Goal: Task Accomplishment & Management: Manage account settings

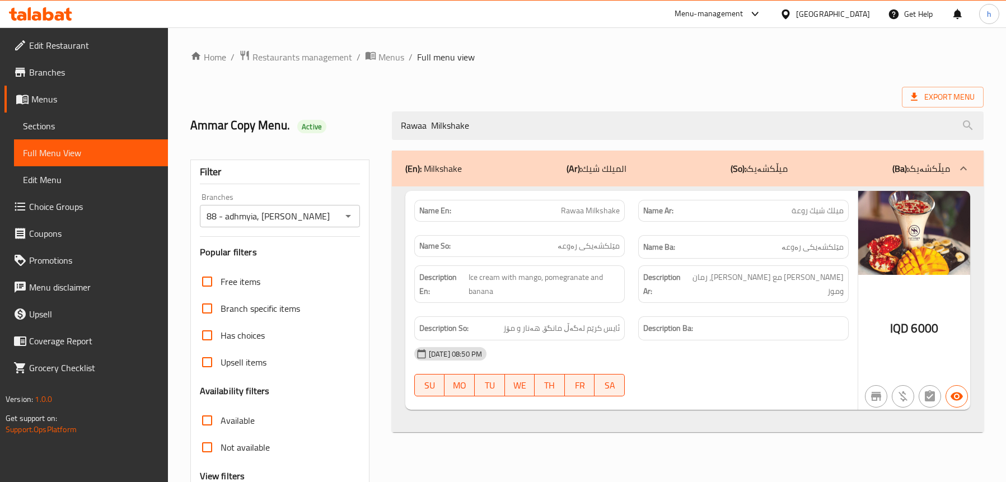
scroll to position [114, 0]
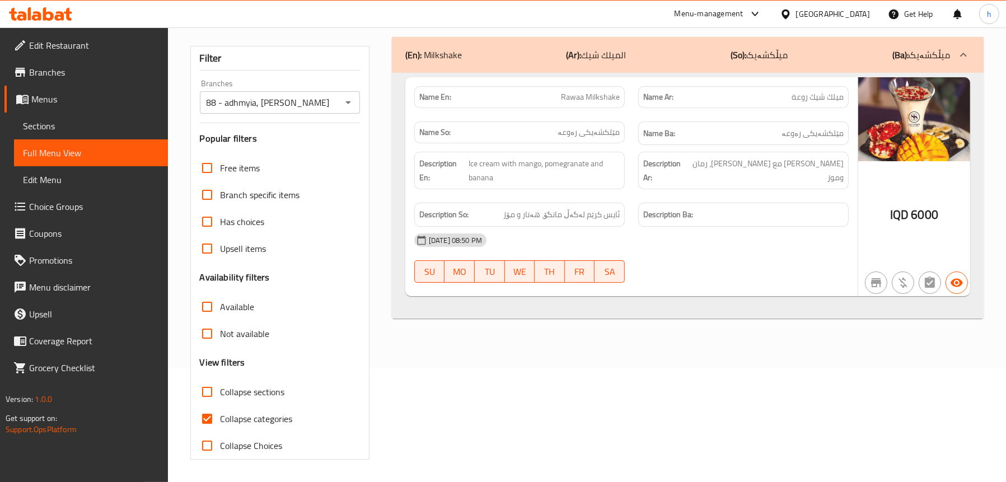
click at [67, 13] on icon at bounding box center [68, 14] width 8 height 13
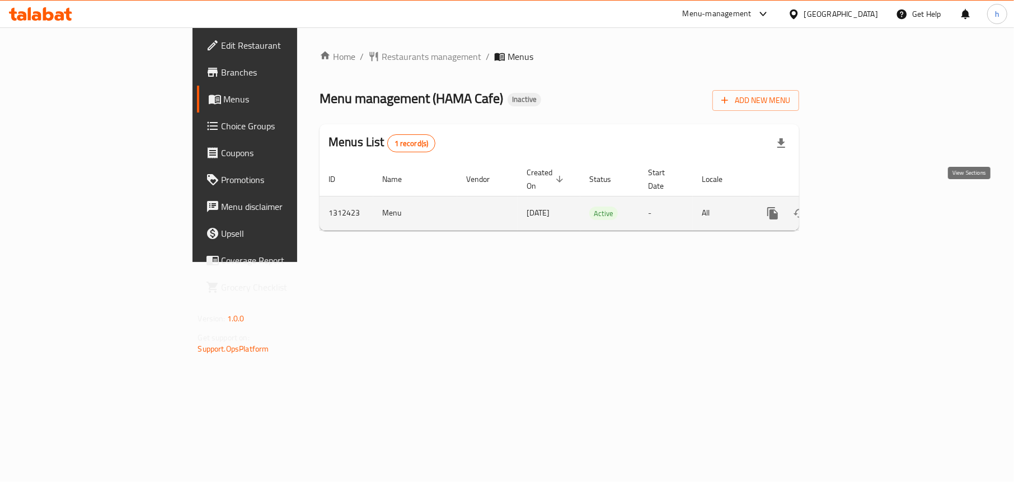
click at [860, 207] on icon "enhanced table" at bounding box center [853, 213] width 13 height 13
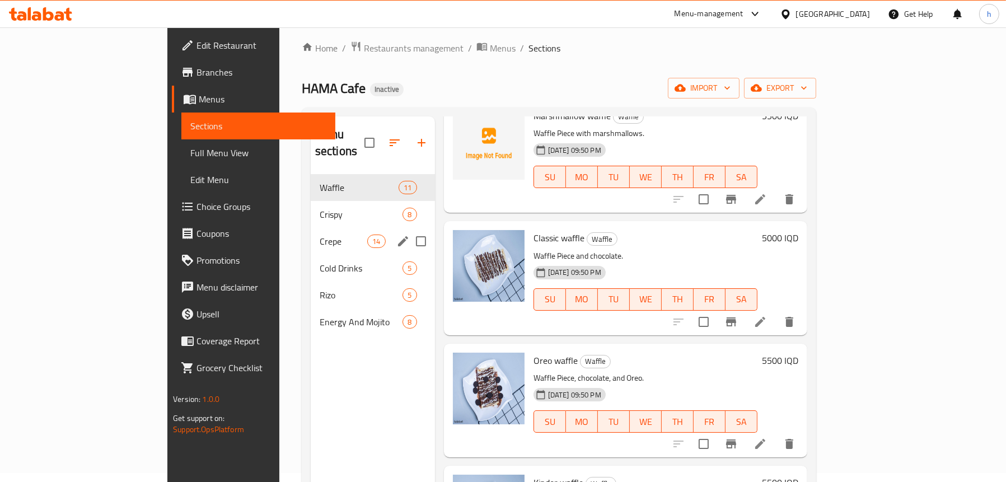
scroll to position [157, 0]
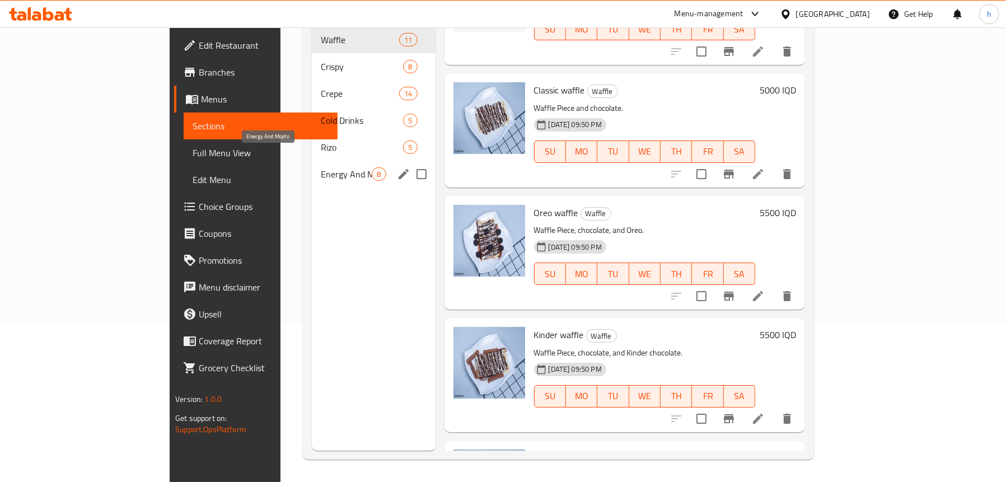
click at [321, 167] on span "Energy And Mojito" at bounding box center [346, 173] width 51 height 13
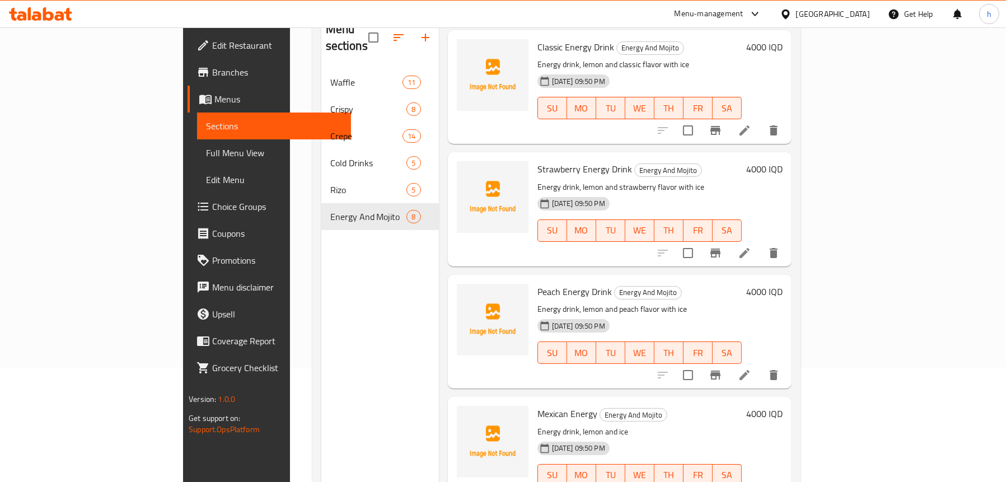
scroll to position [45, 0]
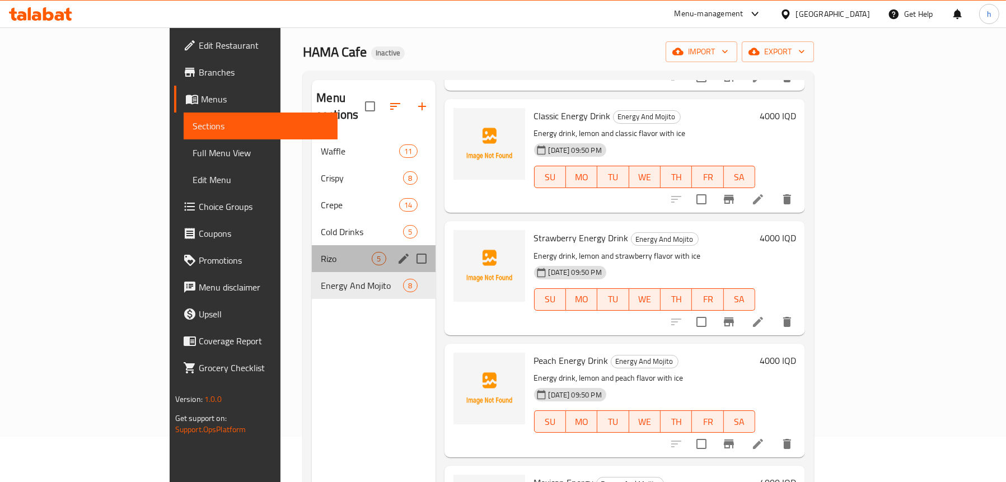
click at [312, 252] on div "Rizo 5" at bounding box center [373, 258] width 123 height 27
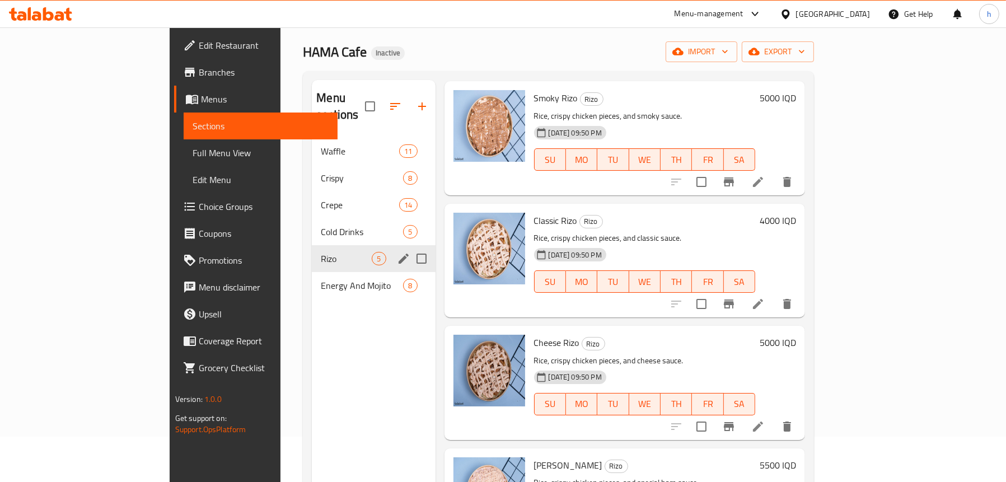
scroll to position [157, 0]
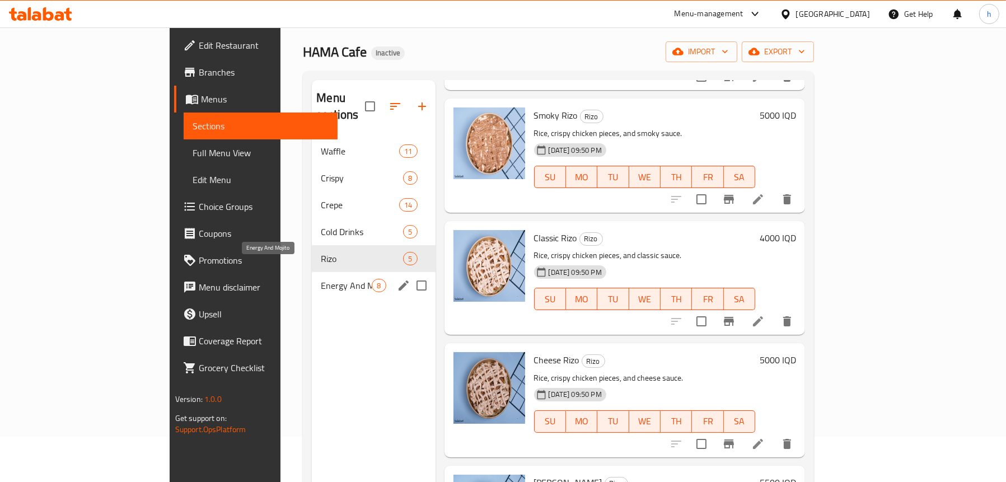
click at [321, 279] on span "Energy And Mojito" at bounding box center [346, 285] width 51 height 13
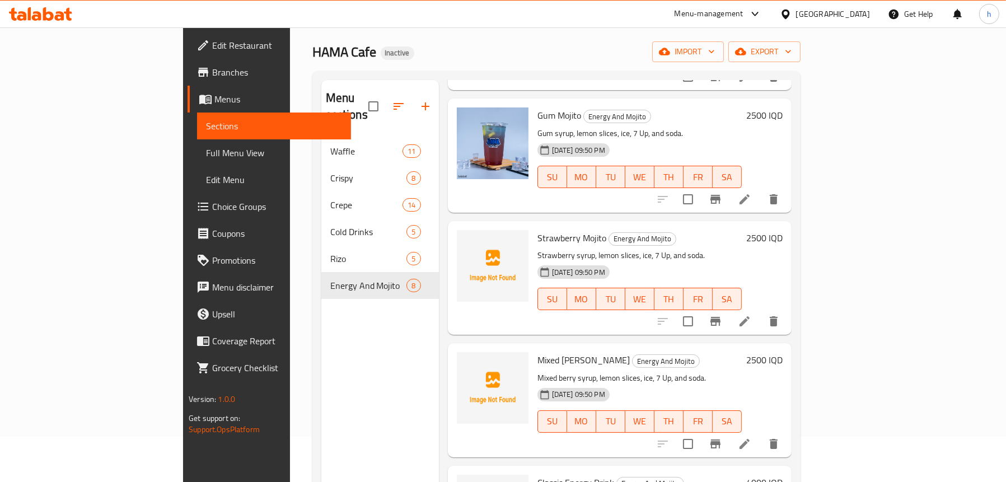
click at [197, 112] on link "Sections" at bounding box center [274, 125] width 154 height 27
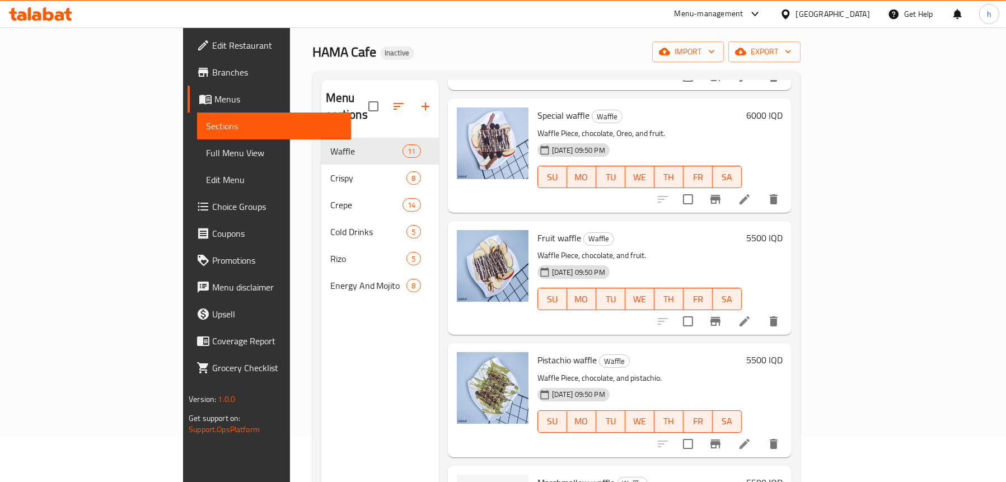
click at [214, 99] on span "Menus" at bounding box center [278, 98] width 128 height 13
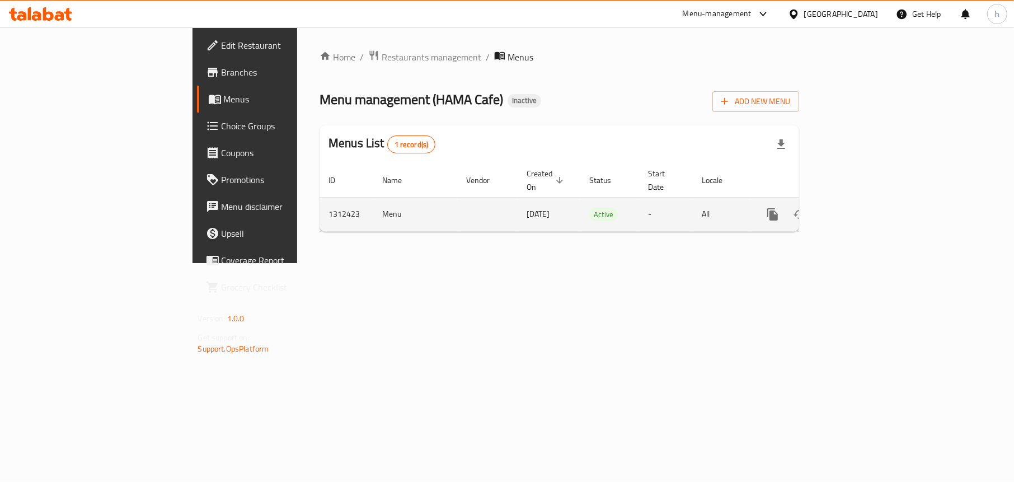
click at [860, 208] on icon "enhanced table" at bounding box center [853, 214] width 13 height 13
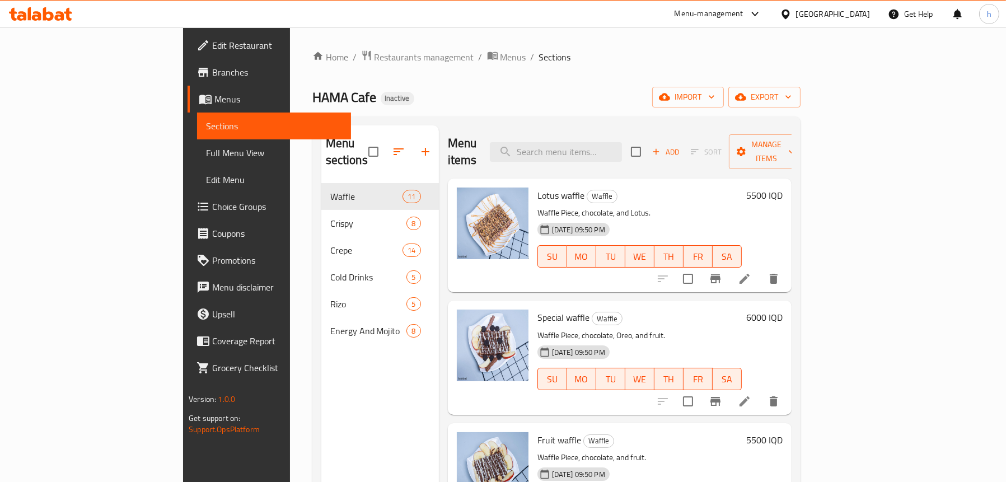
click at [800, 85] on div "Home / Restaurants management / Menus / Sections HAMA Cafe Inactive import expo…" at bounding box center [556, 333] width 488 height 566
click at [670, 93] on icon "button" at bounding box center [664, 96] width 11 height 11
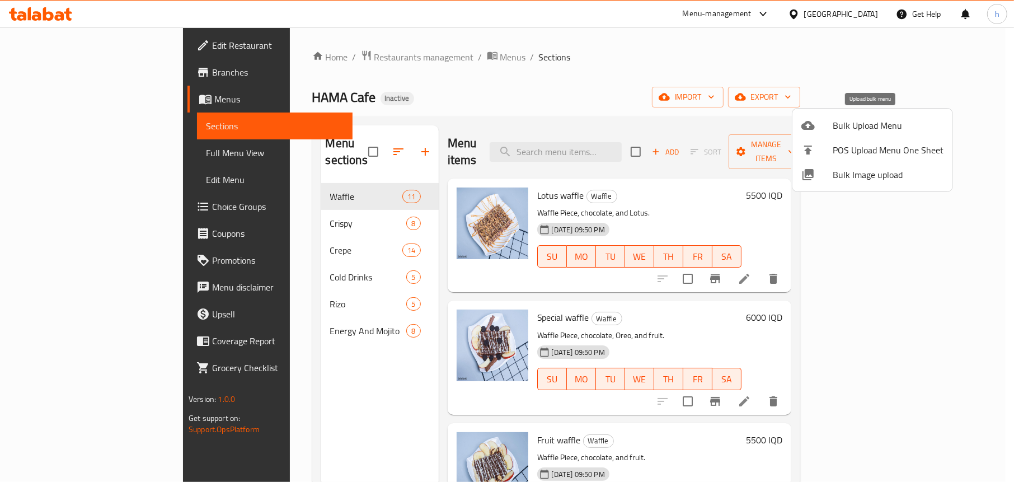
click at [814, 120] on icon at bounding box center [807, 125] width 13 height 13
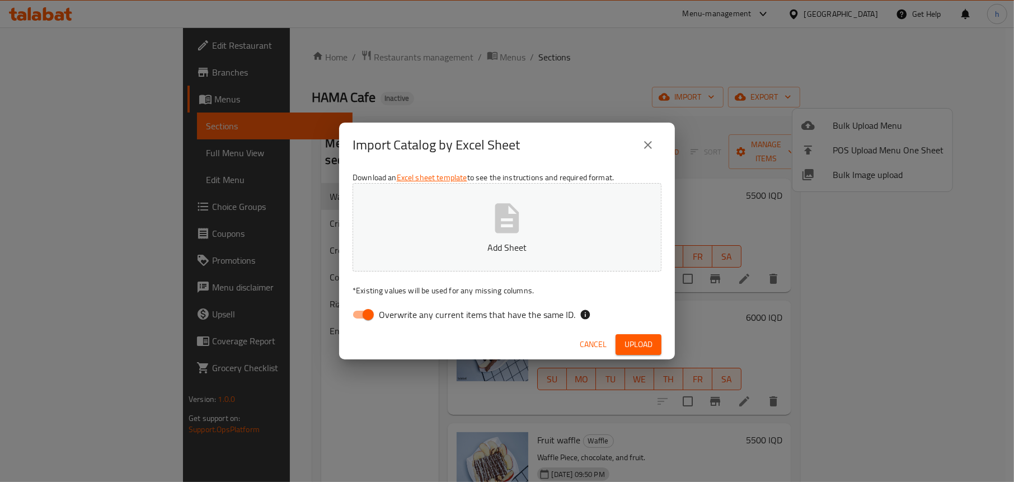
click at [359, 312] on input "Overwrite any current items that have the same ID." at bounding box center [368, 314] width 64 height 21
checkbox input "false"
click at [461, 234] on button "Add Sheet" at bounding box center [507, 227] width 309 height 88
click at [650, 344] on span "Upload" at bounding box center [639, 344] width 28 height 14
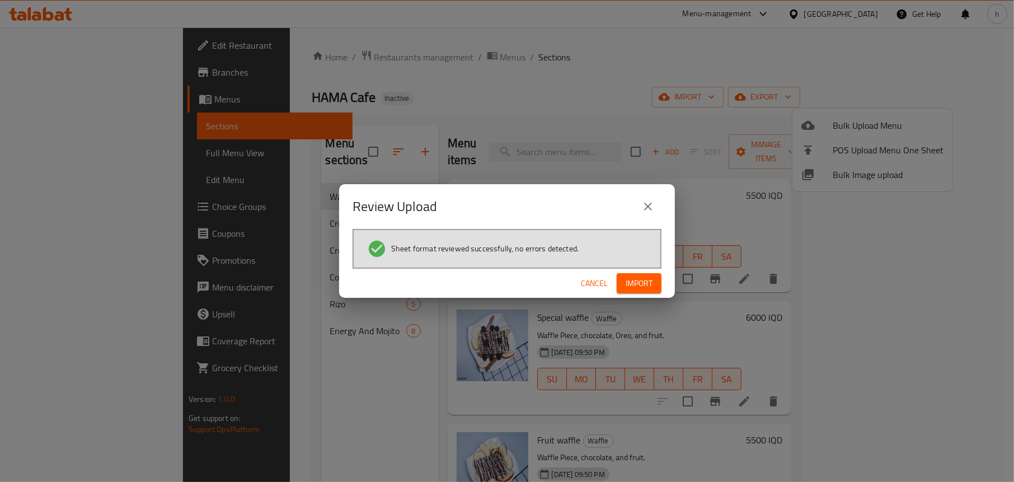
click at [643, 281] on span "Import" at bounding box center [639, 283] width 27 height 14
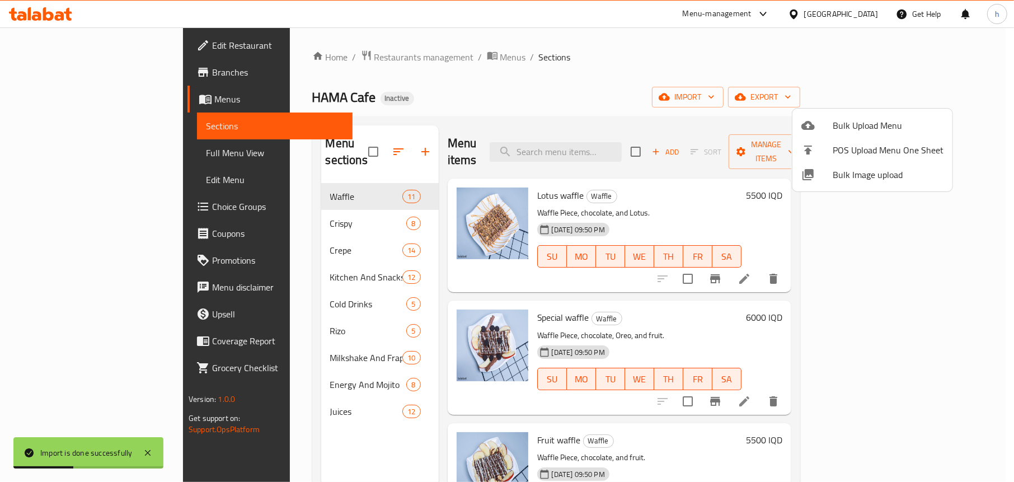
click at [271, 439] on div at bounding box center [507, 241] width 1014 height 482
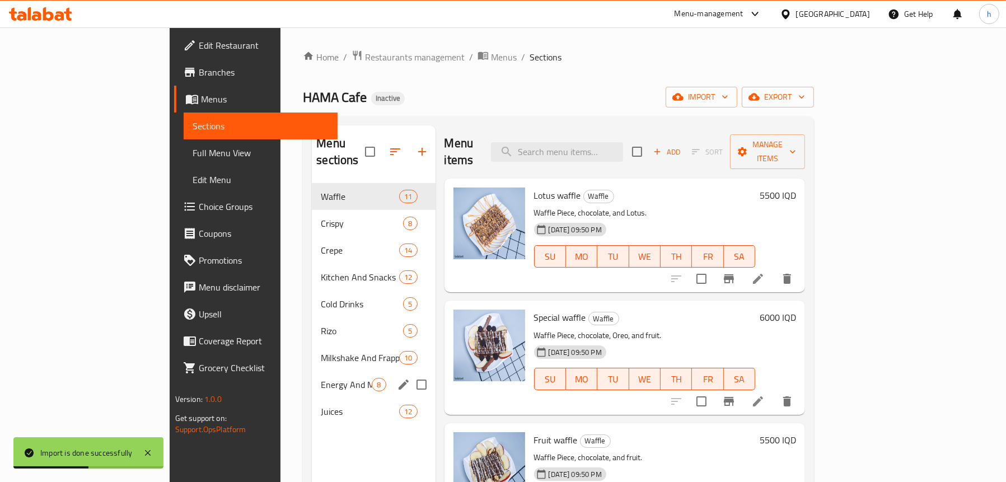
scroll to position [157, 0]
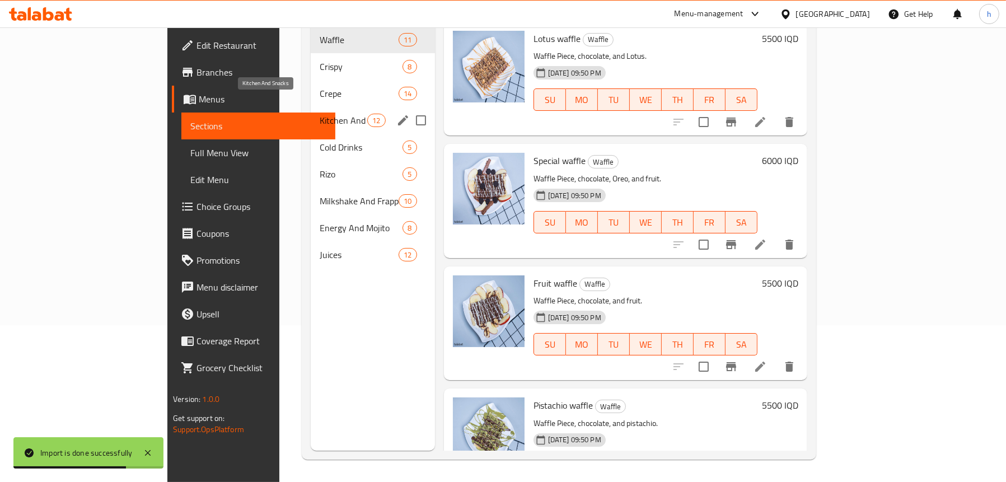
click at [320, 114] on span "Kitchen And Snacks" at bounding box center [344, 120] width 48 height 13
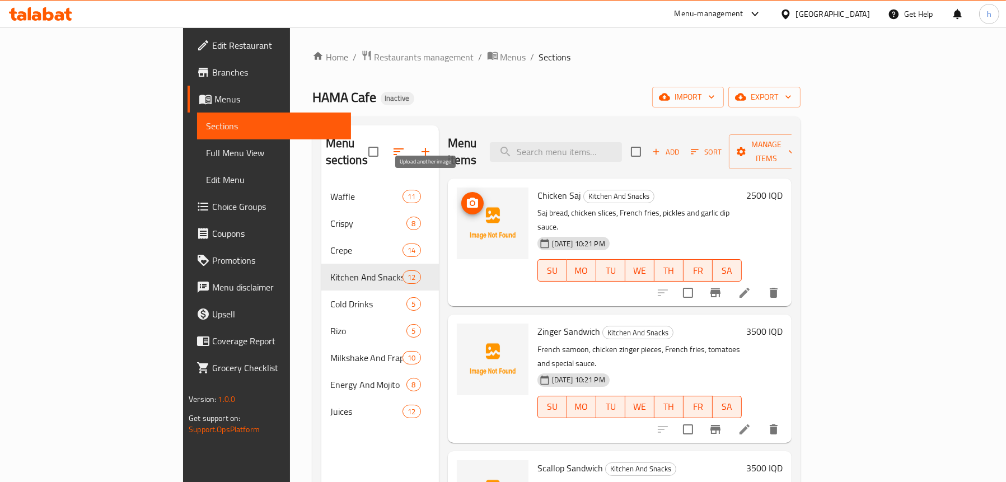
click at [466, 196] on icon "upload picture" at bounding box center [472, 202] width 13 height 13
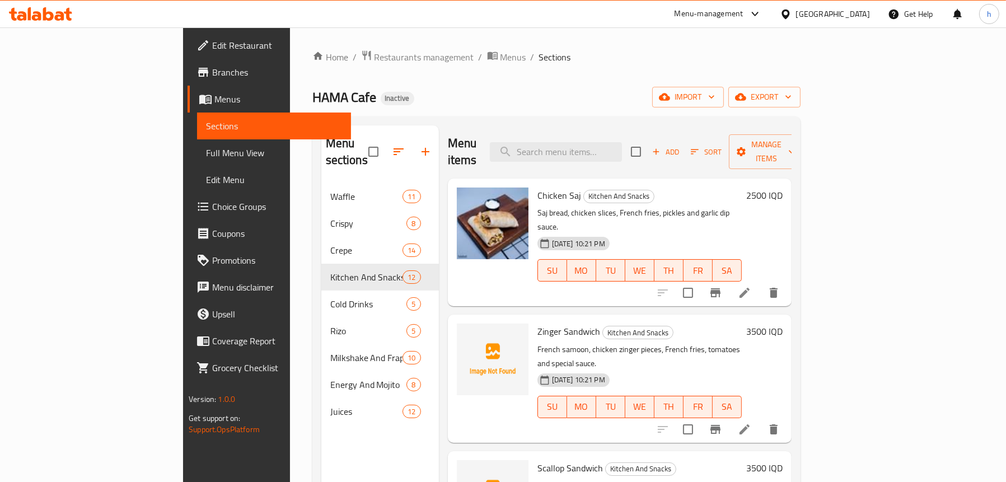
click at [537, 323] on span "Zinger Sandwich" at bounding box center [568, 331] width 63 height 17
copy h6 "Zinger Sandwich"
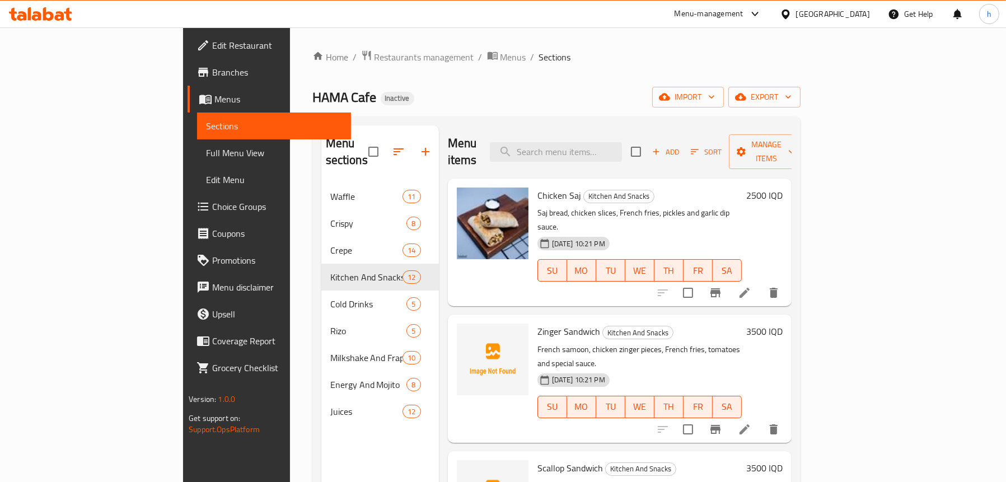
scroll to position [56, 0]
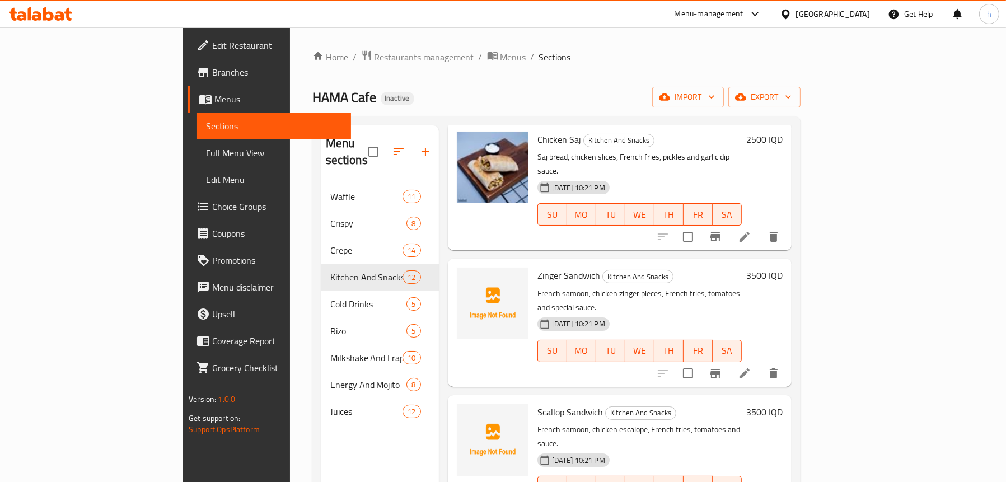
click at [537, 404] on span "Scallop Sandwich" at bounding box center [569, 412] width 65 height 17
copy h6 "Scallop Sandwich"
click at [457, 404] on img at bounding box center [493, 440] width 72 height 72
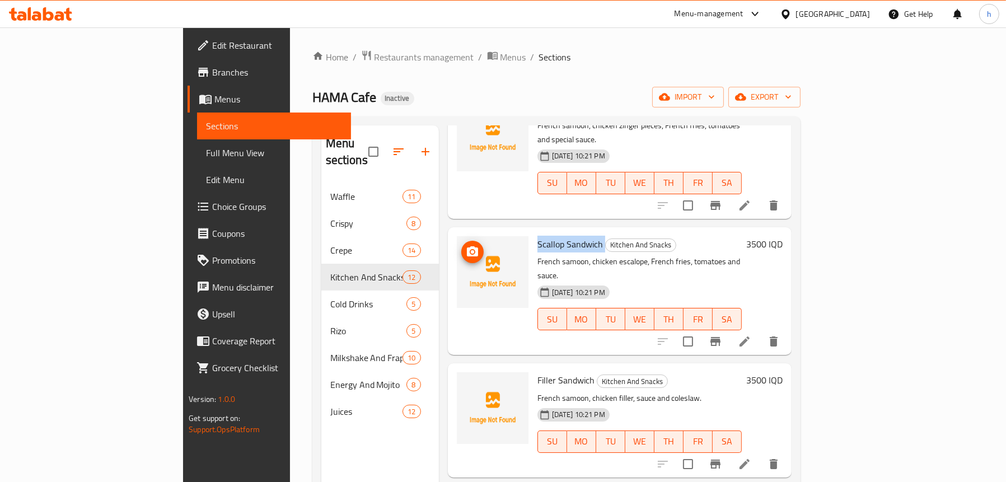
scroll to position [224, 0]
click at [467, 382] on icon "upload picture" at bounding box center [472, 387] width 11 height 10
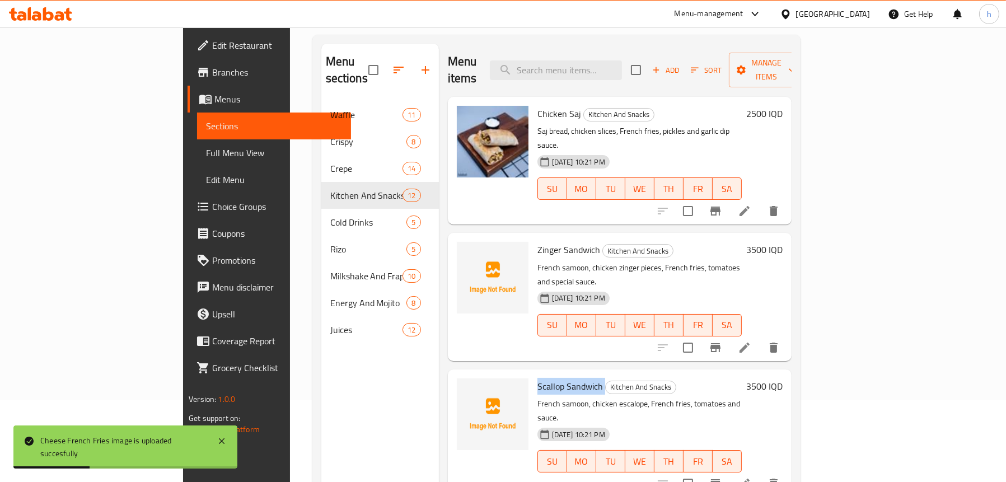
scroll to position [157, 0]
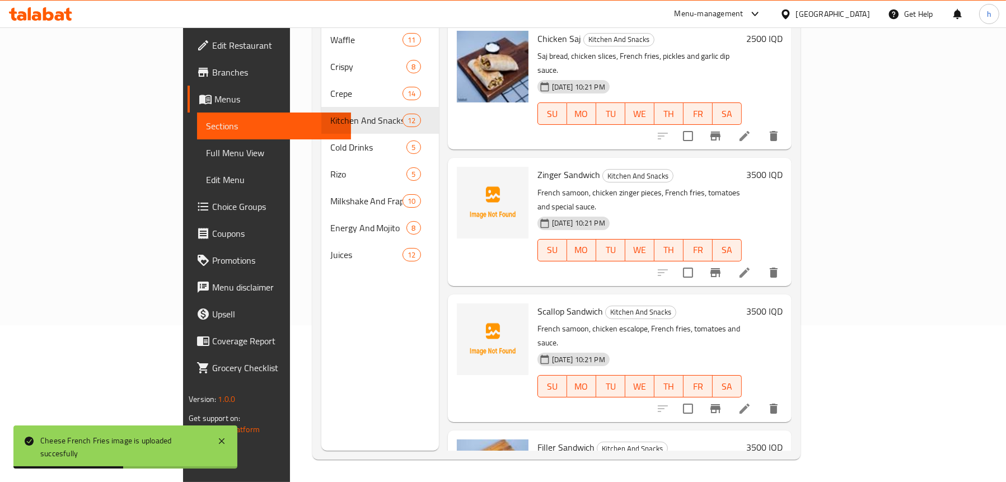
click at [325, 350] on div "Menu sections Waffle 11 Crispy 8 Crepe 14 Kitchen And Snacks 12 Cold Drinks 5 R…" at bounding box center [380, 210] width 118 height 482
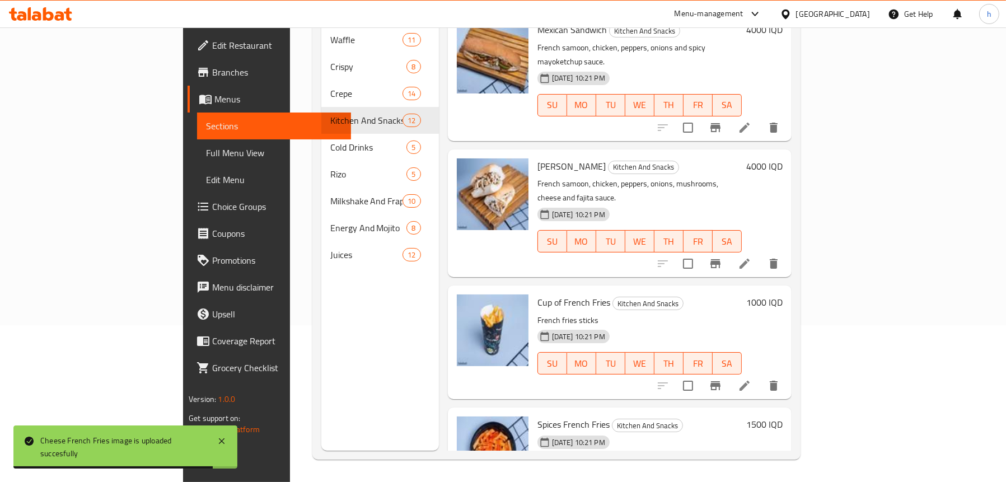
scroll to position [996, 0]
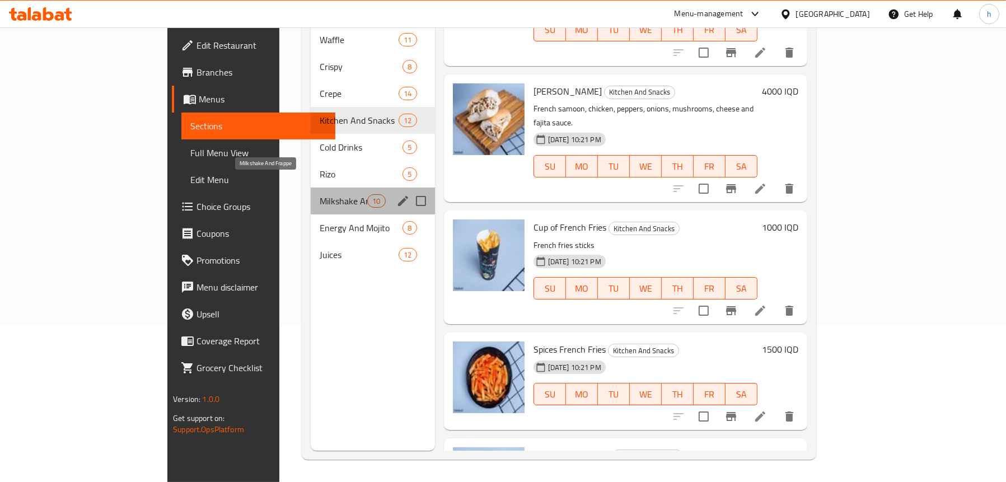
click at [320, 194] on span "Milkshake And Frappe" at bounding box center [344, 200] width 48 height 13
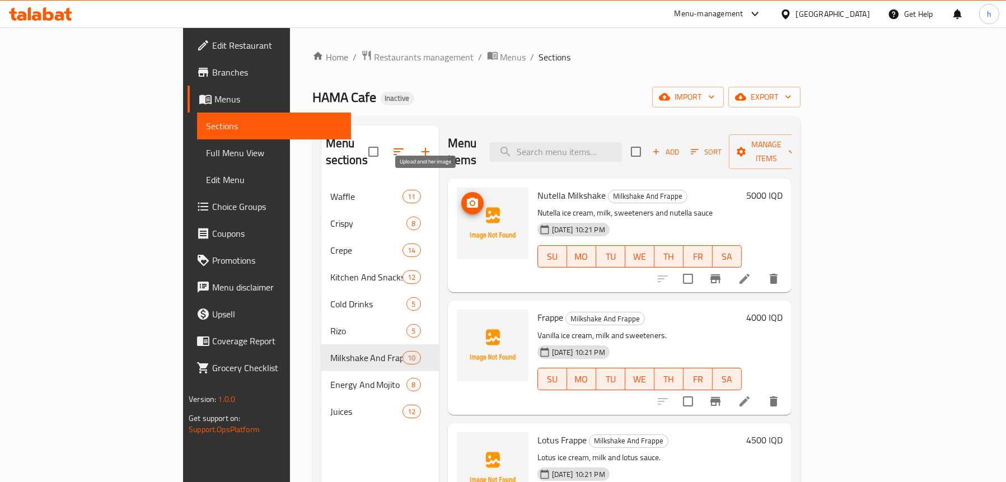
click at [461, 196] on span "upload picture" at bounding box center [472, 202] width 22 height 13
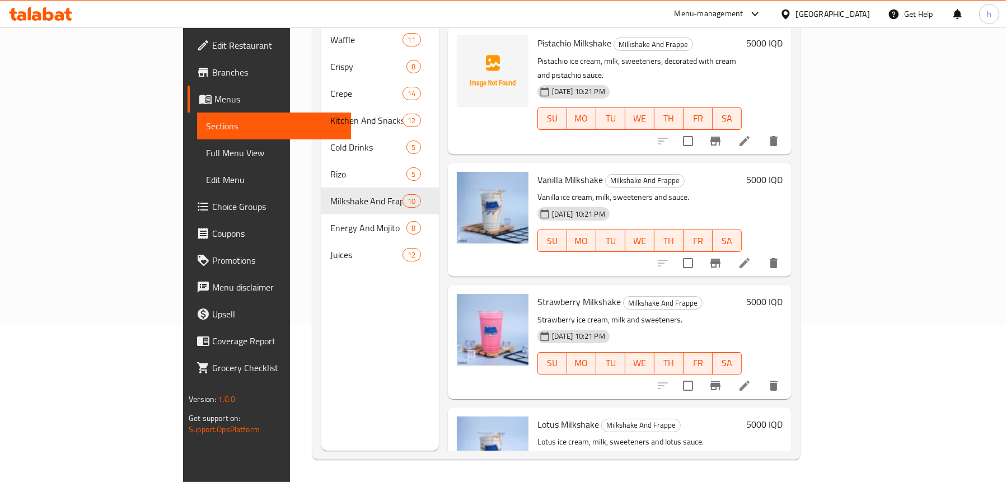
scroll to position [768, 0]
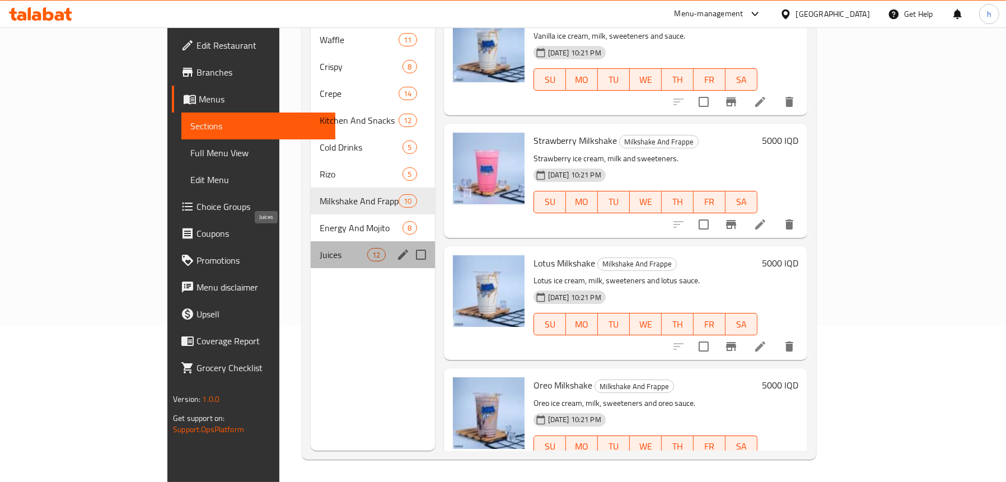
click at [320, 248] on span "Juices" at bounding box center [344, 254] width 48 height 13
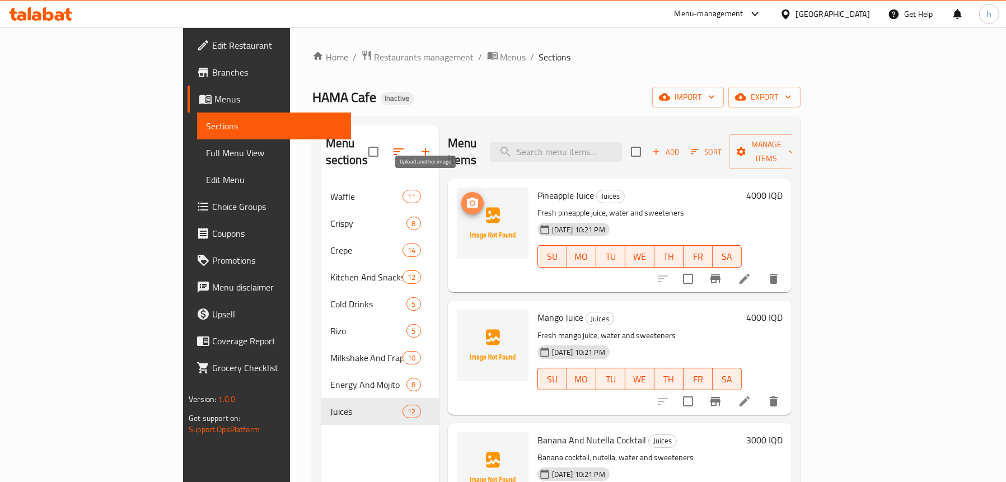
click at [467, 198] on icon "upload picture" at bounding box center [472, 203] width 11 height 10
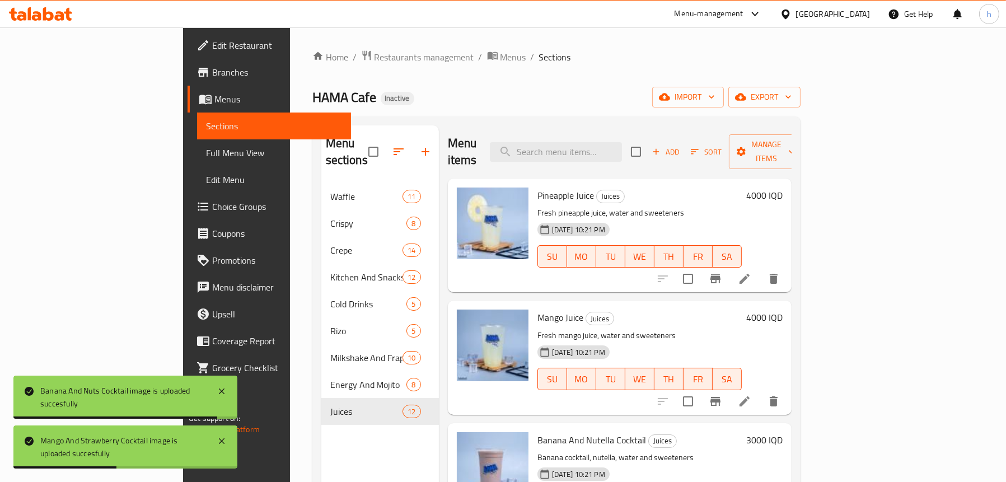
click at [206, 151] on span "Full Menu View" at bounding box center [274, 152] width 136 height 13
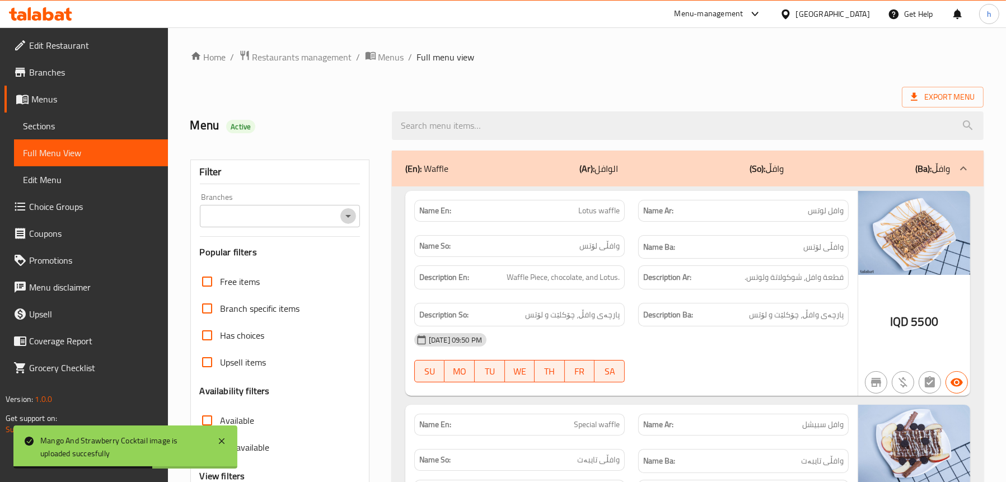
click at [348, 217] on icon "Open" at bounding box center [348, 216] width 6 height 3
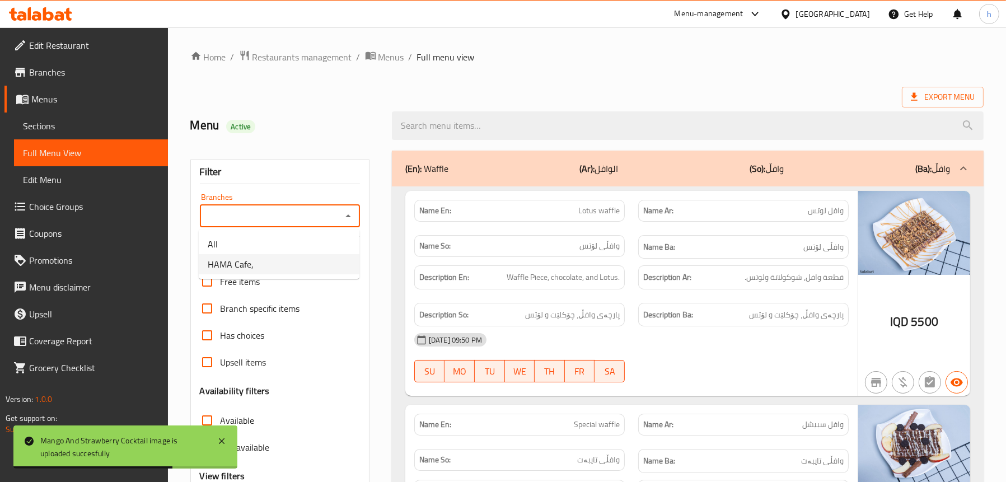
click at [304, 259] on li "HAMA Cafe," at bounding box center [279, 264] width 161 height 20
type input "HAMA Cafe,"
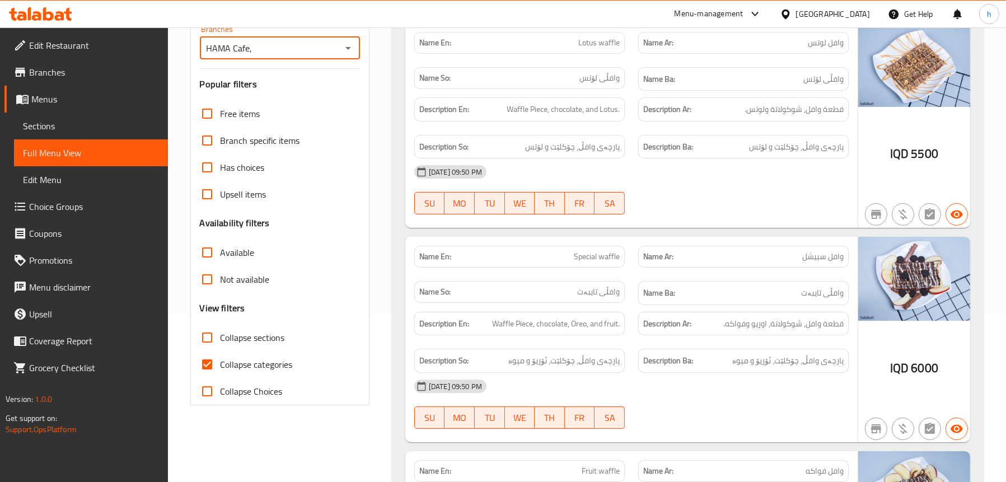
click at [246, 370] on span "Collapse categories" at bounding box center [256, 364] width 72 height 13
click at [220, 370] on input "Collapse categories" at bounding box center [207, 364] width 27 height 27
checkbox input "false"
click at [242, 339] on span "Collapse sections" at bounding box center [252, 337] width 64 height 13
click at [220, 339] on input "Collapse sections" at bounding box center [207, 337] width 27 height 27
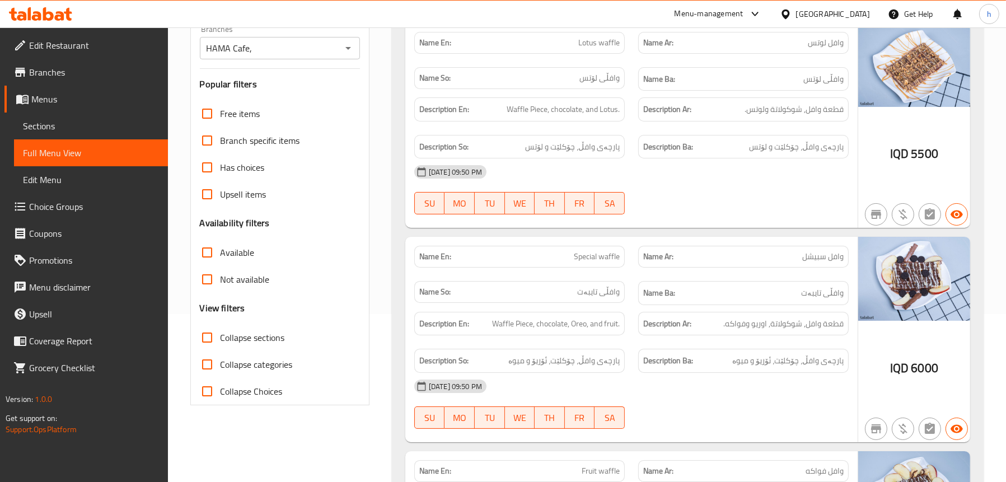
checkbox input "true"
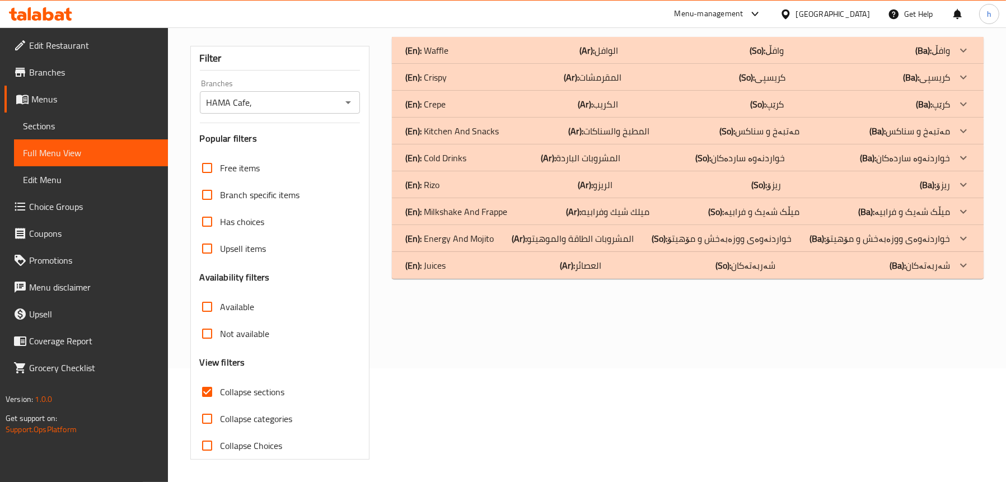
scroll to position [114, 0]
click at [446, 128] on p "(En): Kitchen And Snacks" at bounding box center [451, 130] width 93 height 13
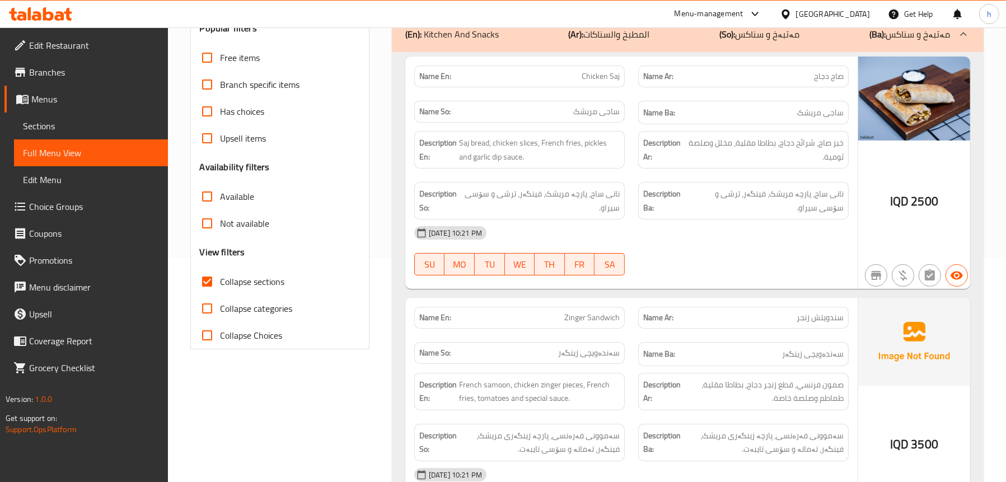
scroll to position [226, 0]
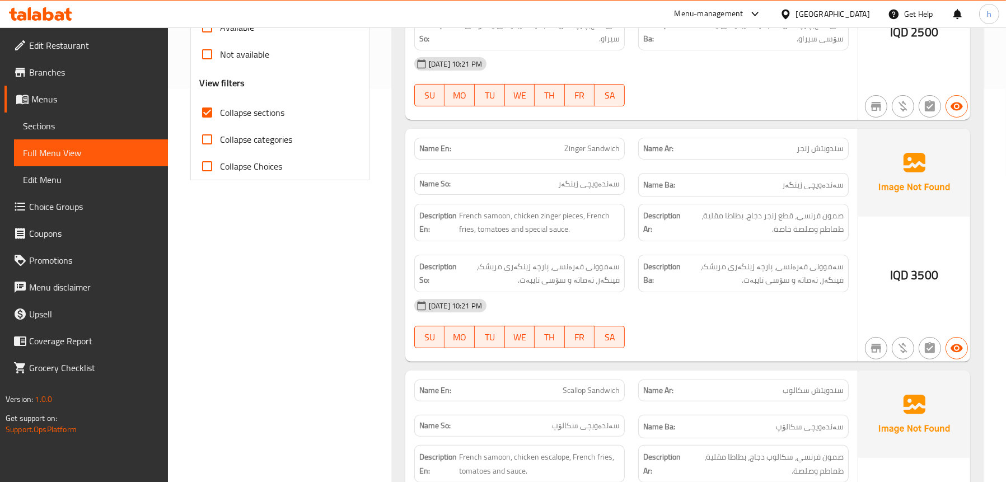
scroll to position [393, 0]
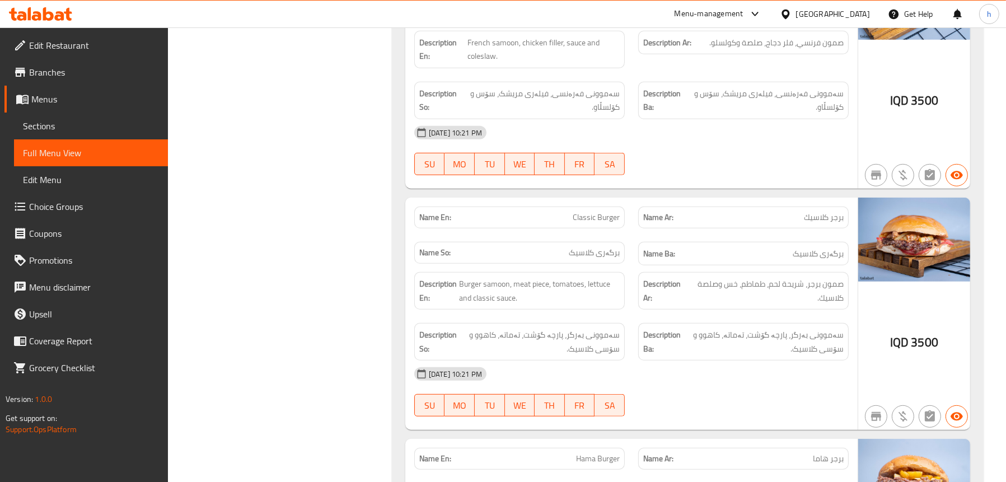
scroll to position [1065, 0]
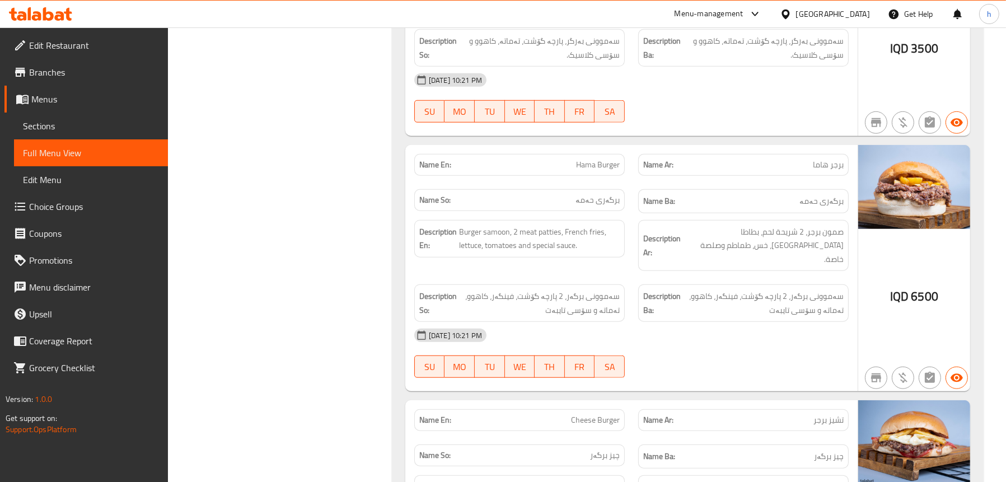
scroll to position [1345, 0]
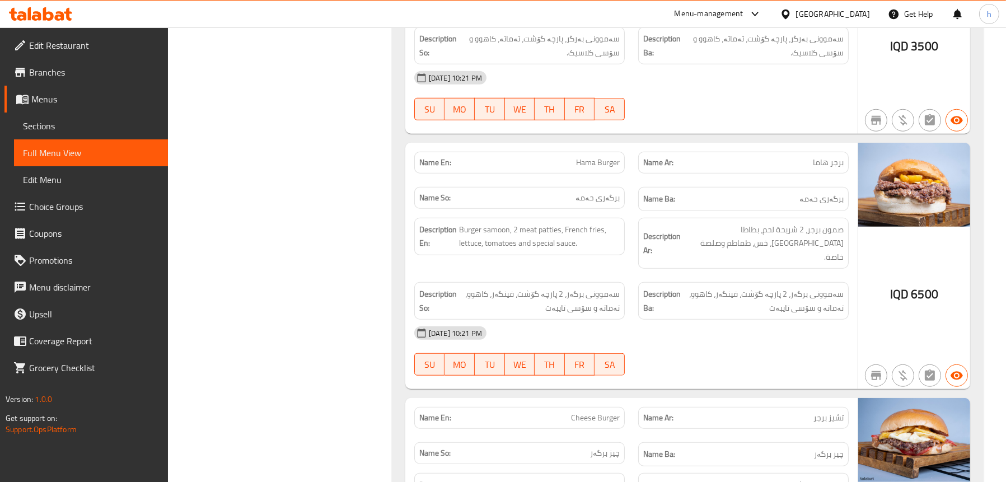
click at [322, 251] on div "Filter Branches HAMA Cafe, Branches Popular filters Free items Branch specific …" at bounding box center [284, 370] width 201 height 3143
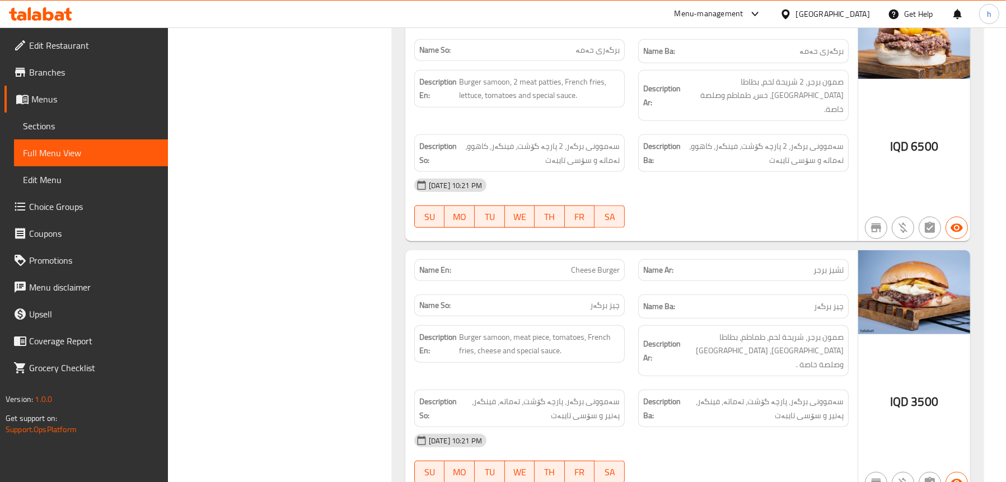
scroll to position [1513, 0]
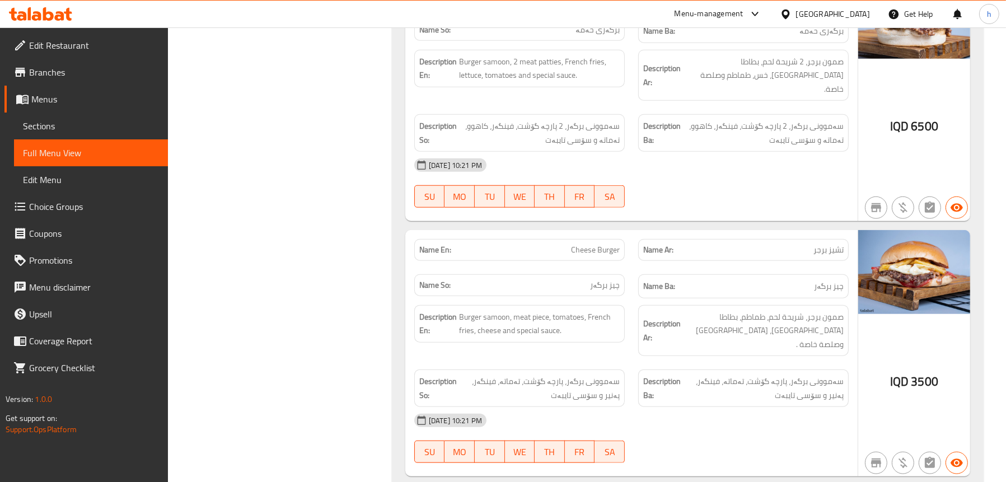
click at [309, 271] on div "Filter Branches HAMA Cafe, Branches Popular filters Free items Branch specific …" at bounding box center [284, 202] width 201 height 3143
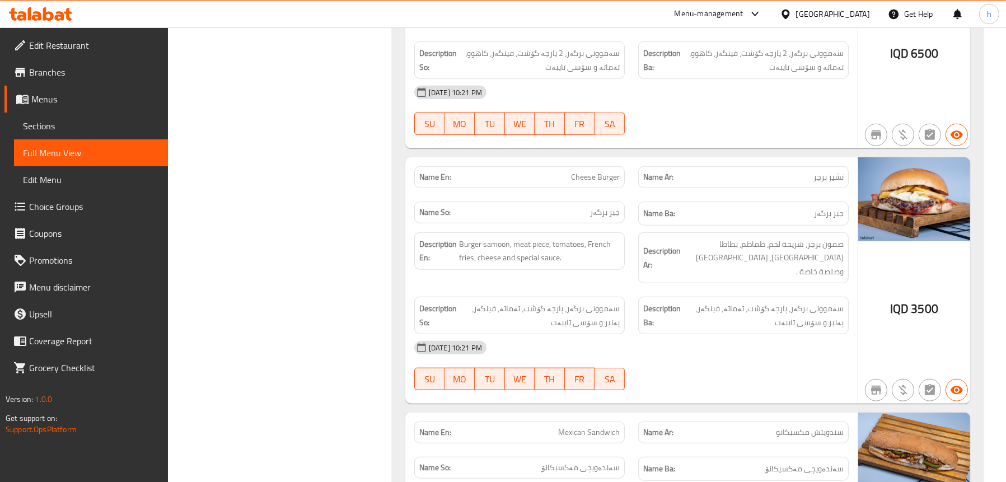
scroll to position [1793, 0]
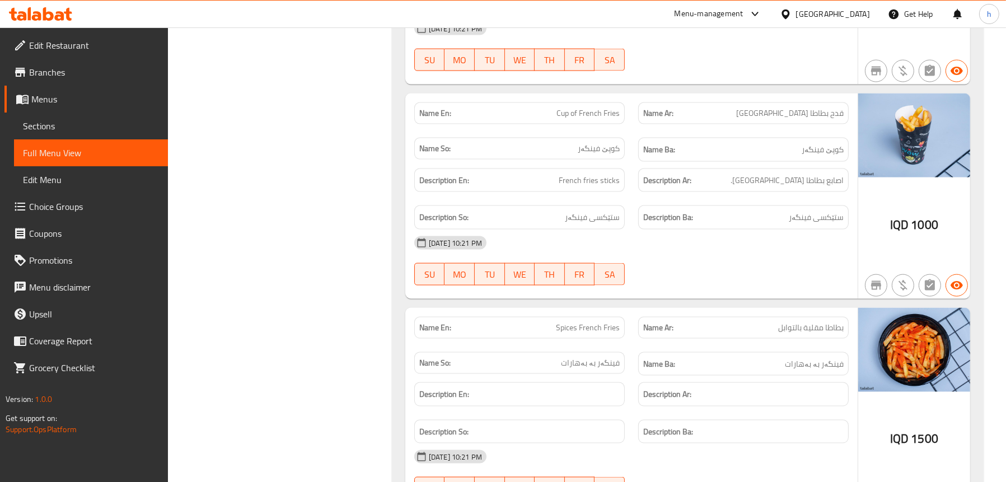
scroll to position [2408, 0]
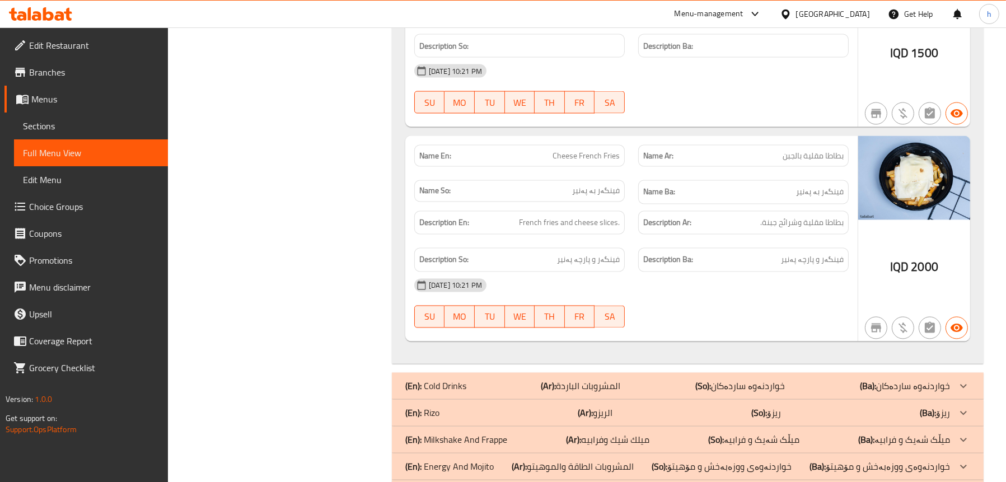
scroll to position [2789, 0]
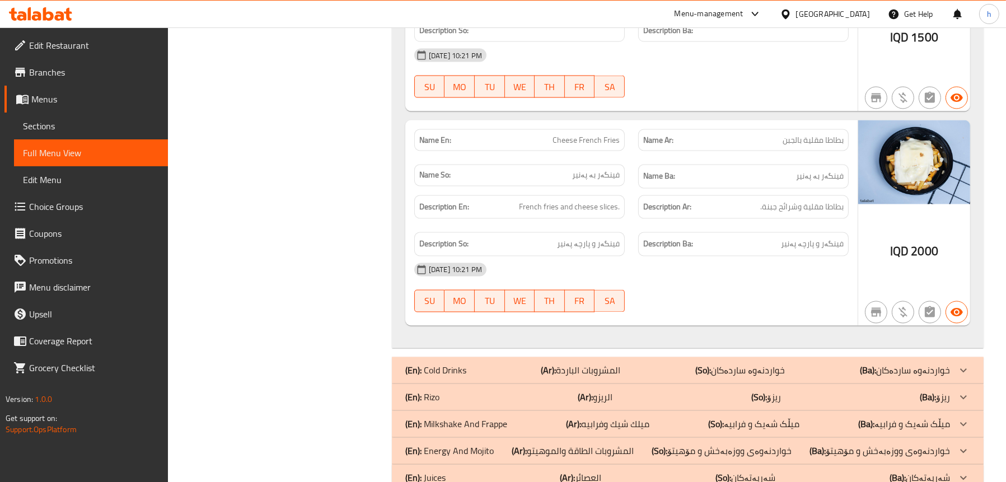
click at [454, 417] on p "(En): Milkshake And Frappe" at bounding box center [456, 423] width 102 height 13
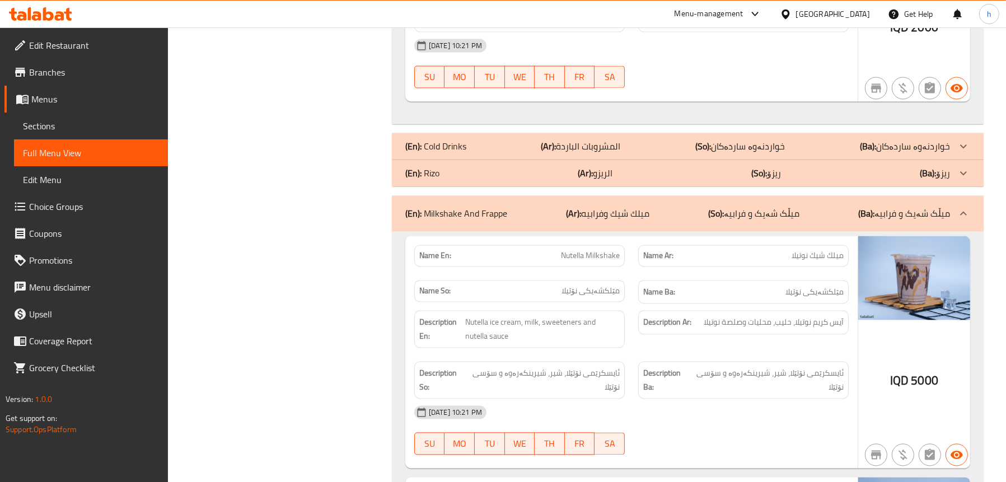
scroll to position [3013, 0]
click at [44, 122] on span "Sections" at bounding box center [91, 125] width 136 height 13
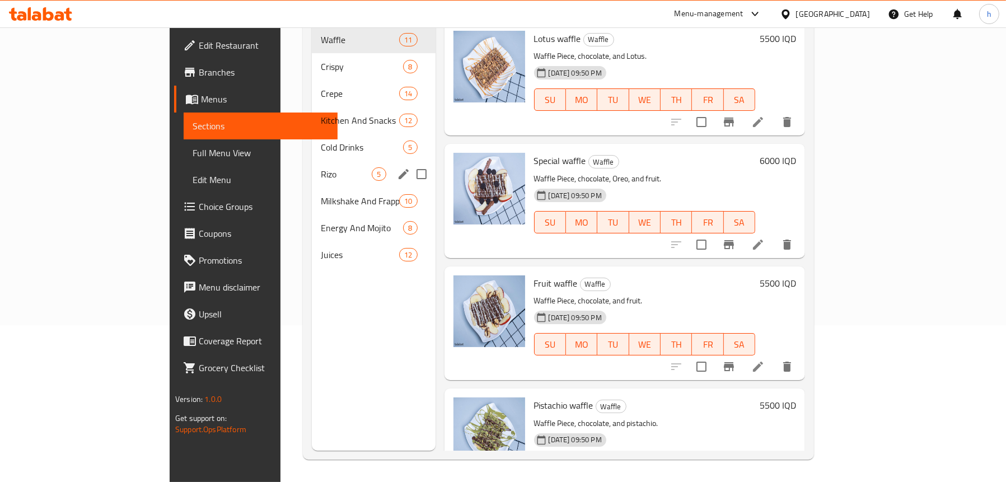
scroll to position [45, 0]
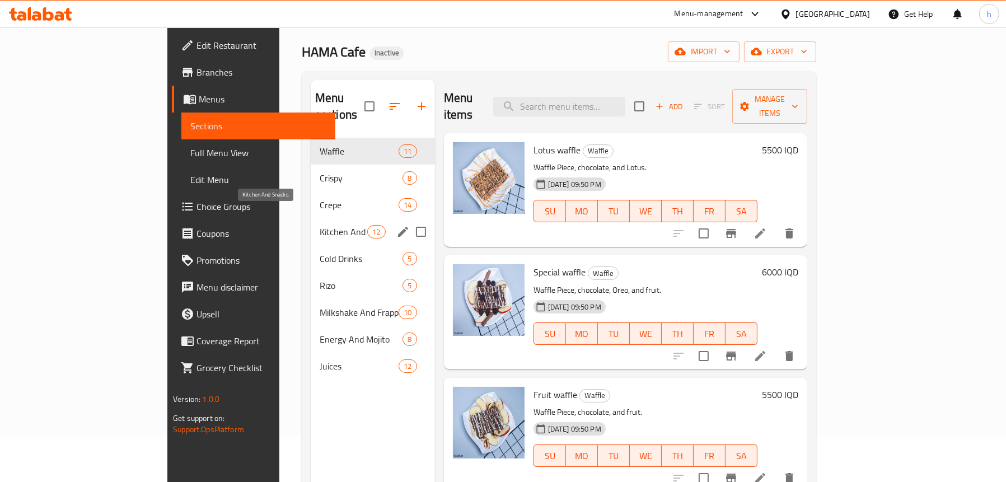
click at [320, 225] on span "Kitchen And Snacks" at bounding box center [344, 231] width 48 height 13
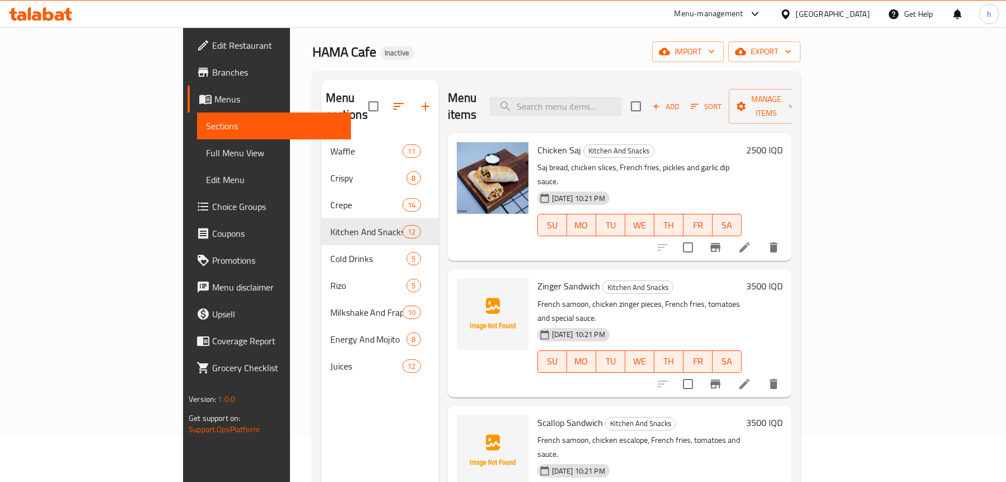
click at [206, 153] on span "Full Menu View" at bounding box center [274, 152] width 136 height 13
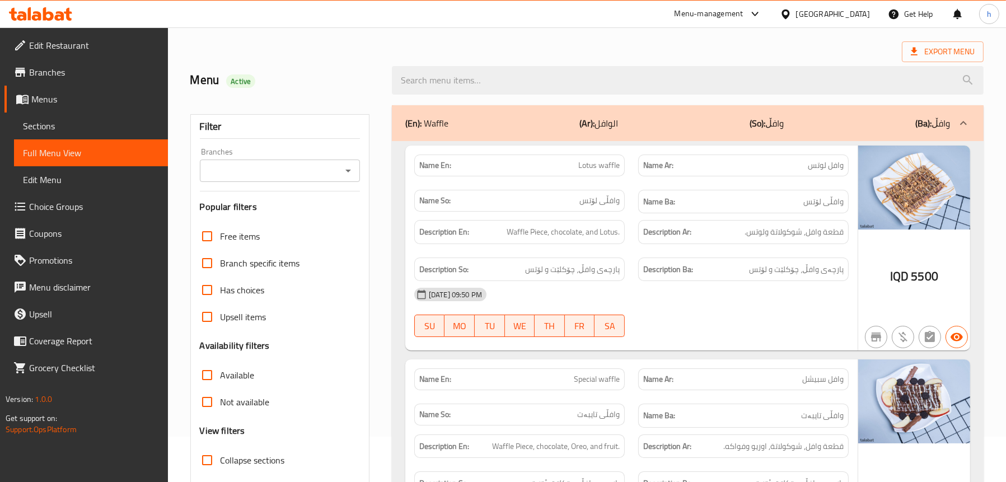
click at [345, 166] on icon "Open" at bounding box center [347, 170] width 13 height 13
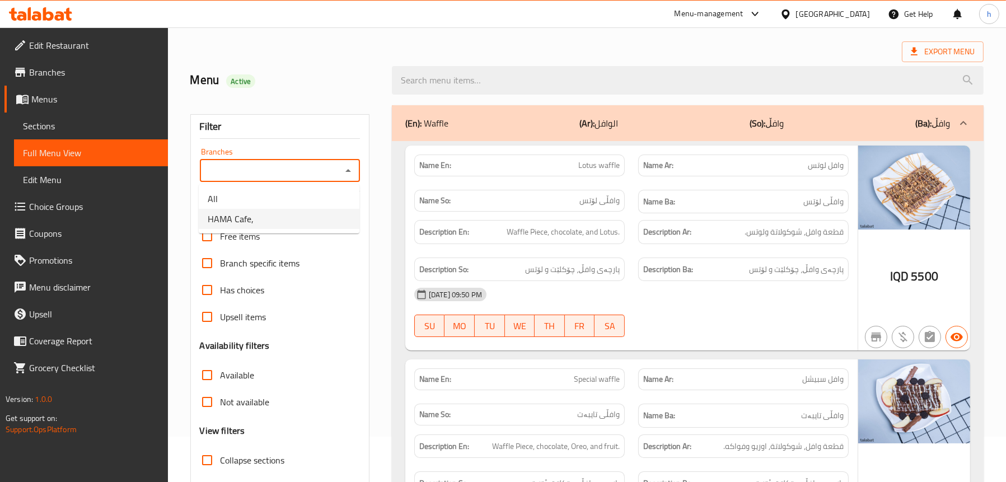
click at [279, 210] on li "HAMA Cafe," at bounding box center [279, 219] width 161 height 20
type input "HAMA Cafe,"
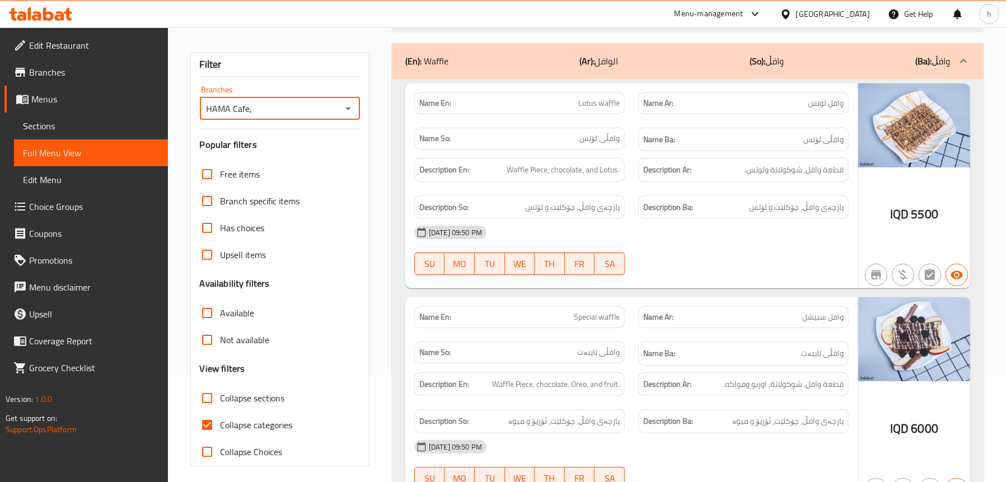
scroll to position [213, 0]
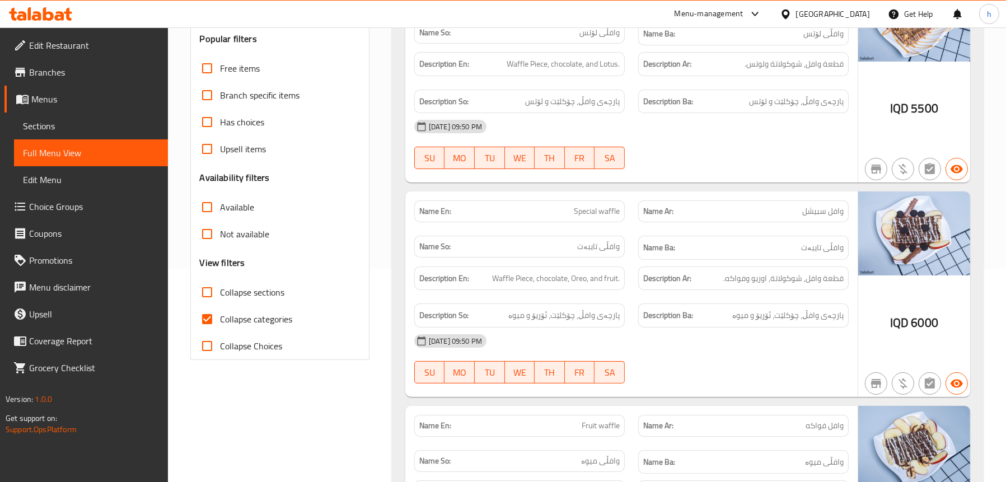
click at [256, 290] on span "Collapse sections" at bounding box center [252, 291] width 64 height 13
click at [220, 290] on input "Collapse sections" at bounding box center [207, 292] width 27 height 27
checkbox input "true"
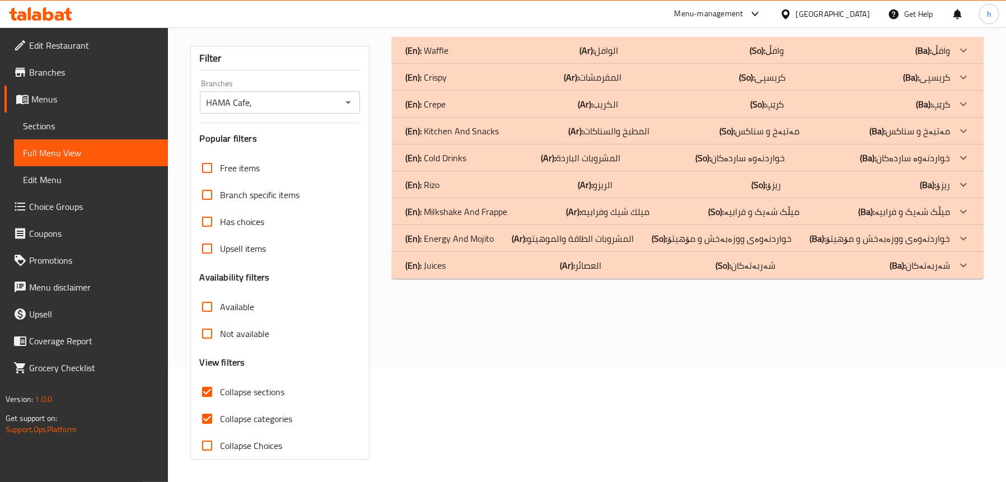
scroll to position [114, 0]
click at [452, 213] on p "(En): Milkshake And Frappe" at bounding box center [456, 211] width 102 height 13
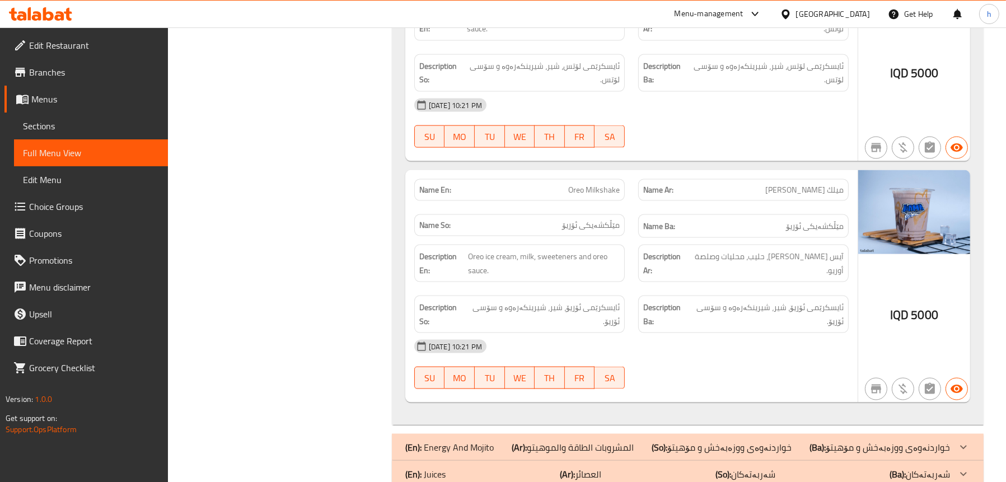
scroll to position [2239, 0]
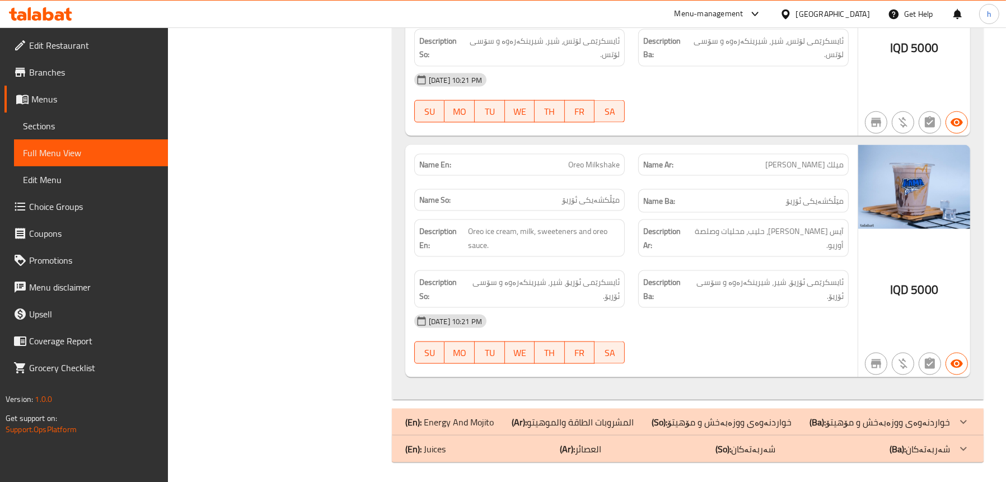
click at [500, 448] on div "(En): Juices (Ar): العصائر (So): شەربەتەکان (Ba): شەربەتەکان" at bounding box center [677, 448] width 545 height 13
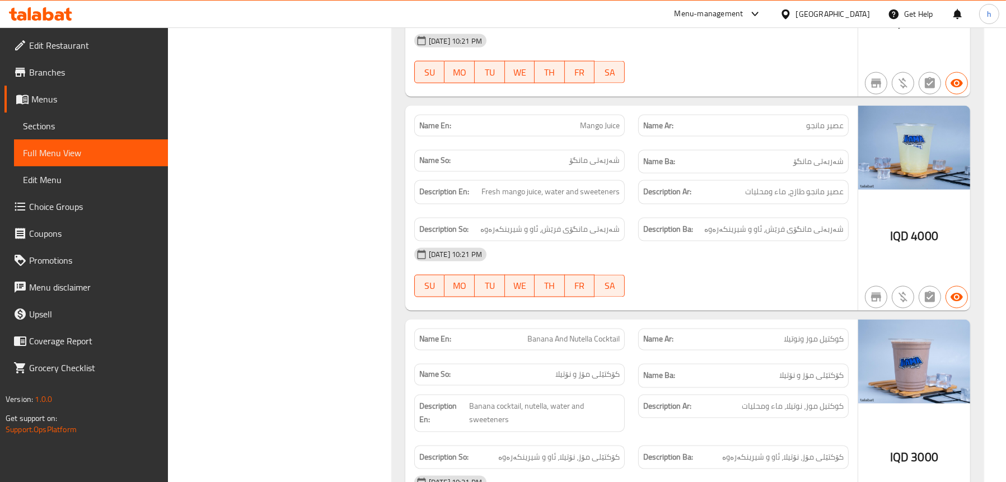
scroll to position [2913, 0]
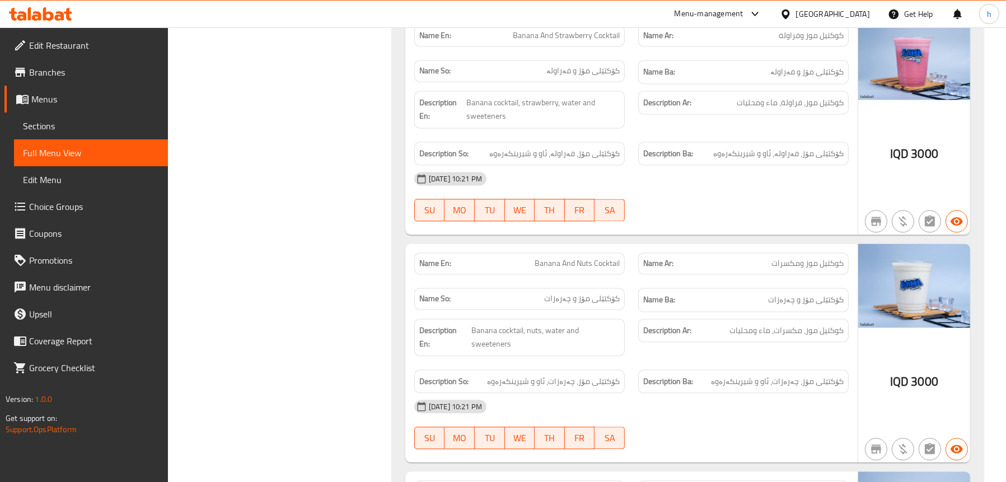
scroll to position [3417, 0]
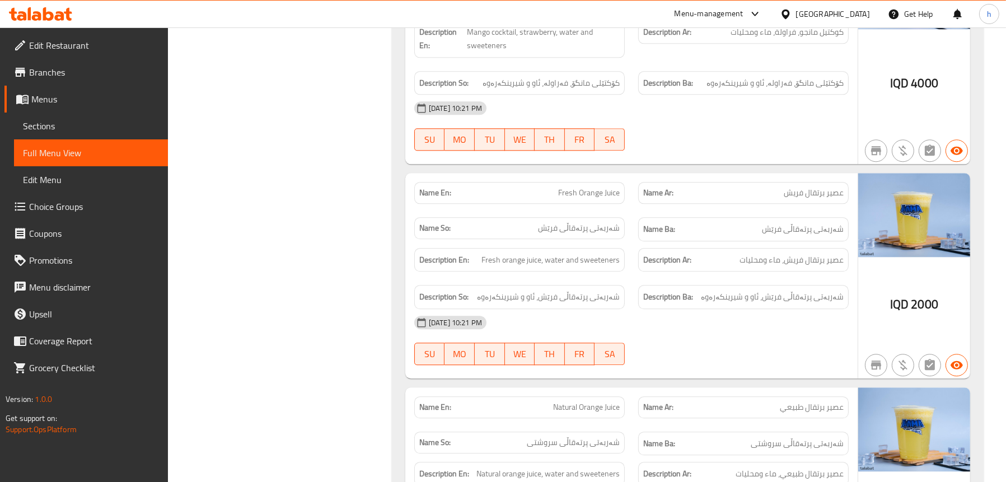
scroll to position [3920, 0]
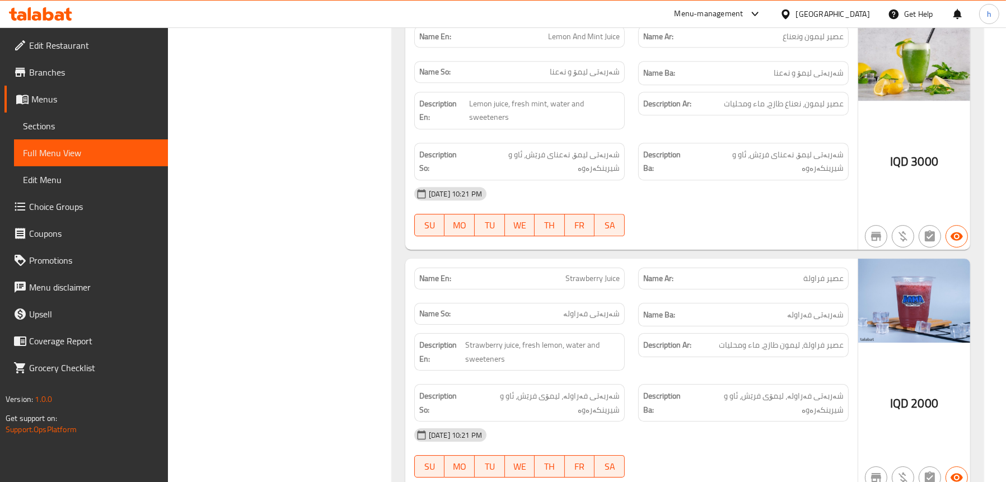
scroll to position [4935, 0]
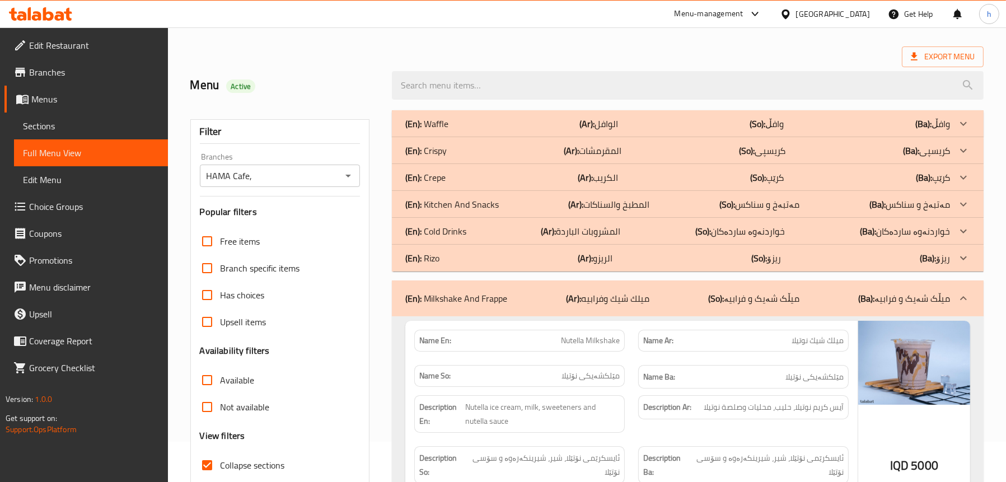
scroll to position [0, 0]
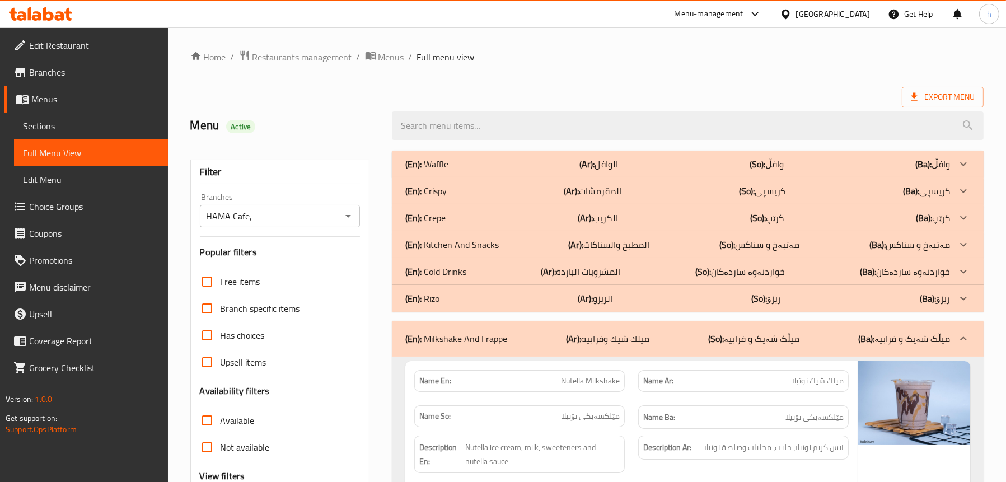
click at [65, 50] on span "Edit Restaurant" at bounding box center [94, 45] width 130 height 13
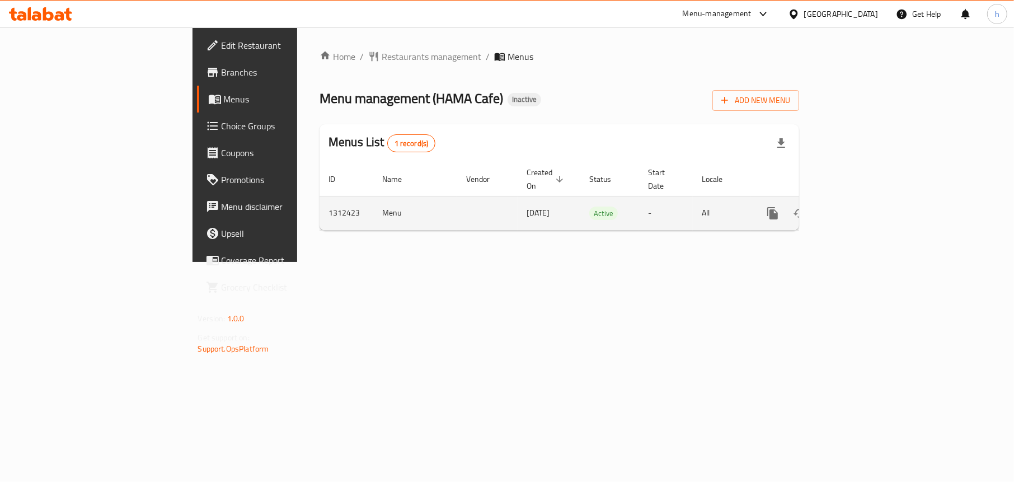
click at [860, 207] on icon "enhanced table" at bounding box center [853, 213] width 13 height 13
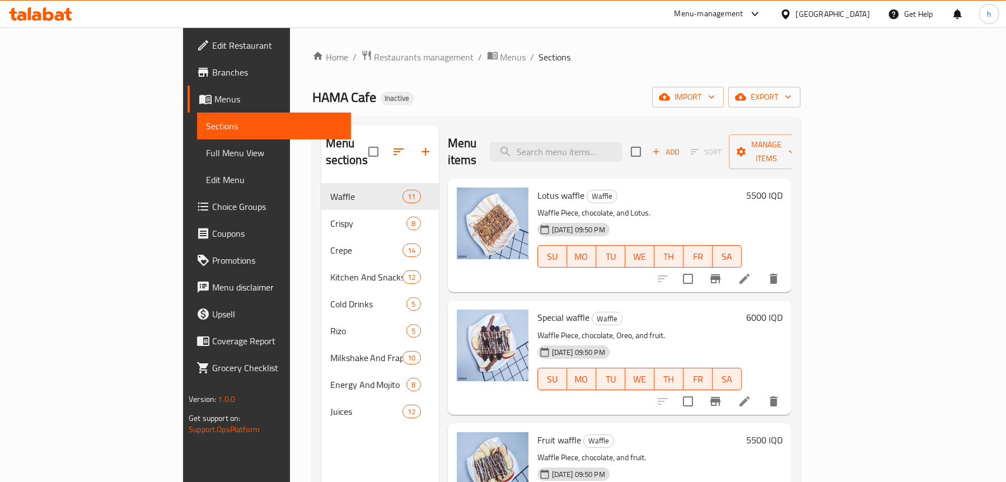
click at [206, 158] on span "Full Menu View" at bounding box center [274, 152] width 136 height 13
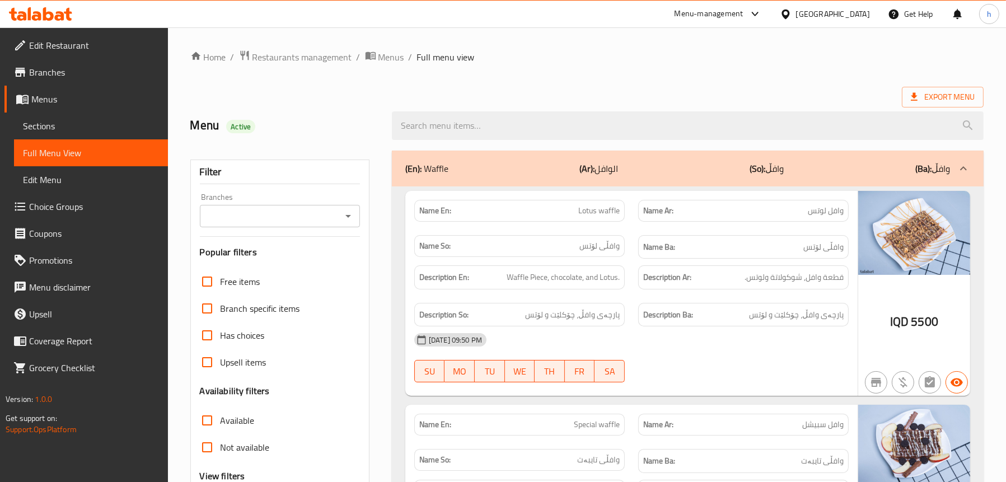
click at [332, 217] on input "Branches" at bounding box center [270, 216] width 135 height 16
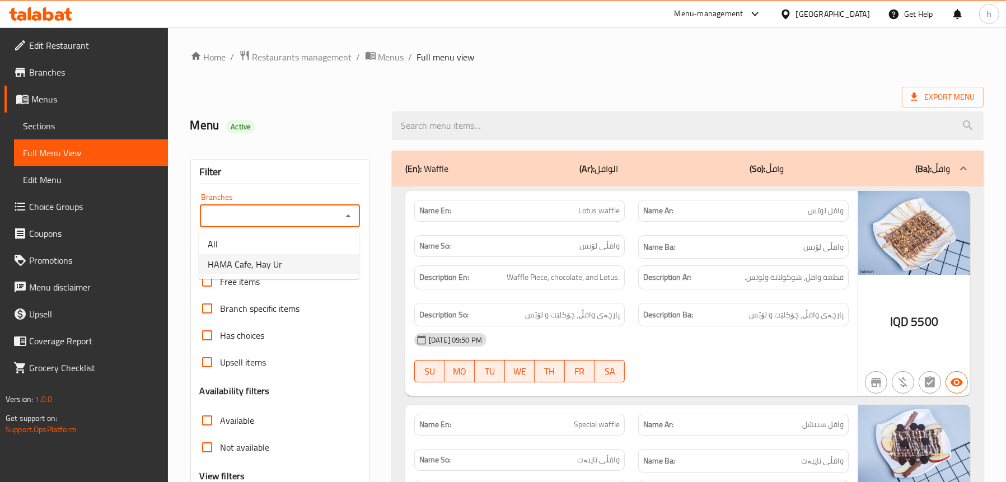
click at [281, 265] on li "HAMA Cafe, Hay Ur" at bounding box center [279, 264] width 161 height 20
type input "HAMA Cafe, Hay Ur"
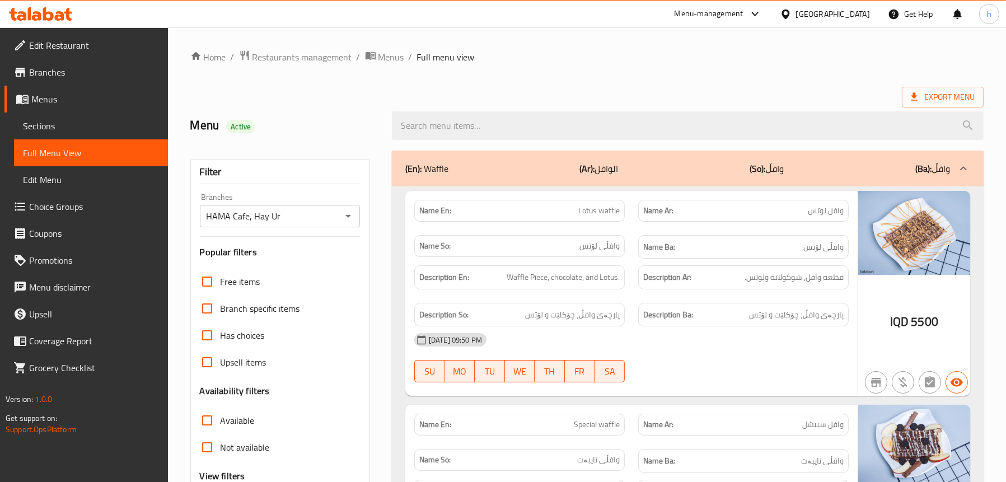
click at [452, 167] on div "(En): Waffle (Ar): الوافل (So): وافڵ (Ba): وافڵ" at bounding box center [677, 168] width 545 height 13
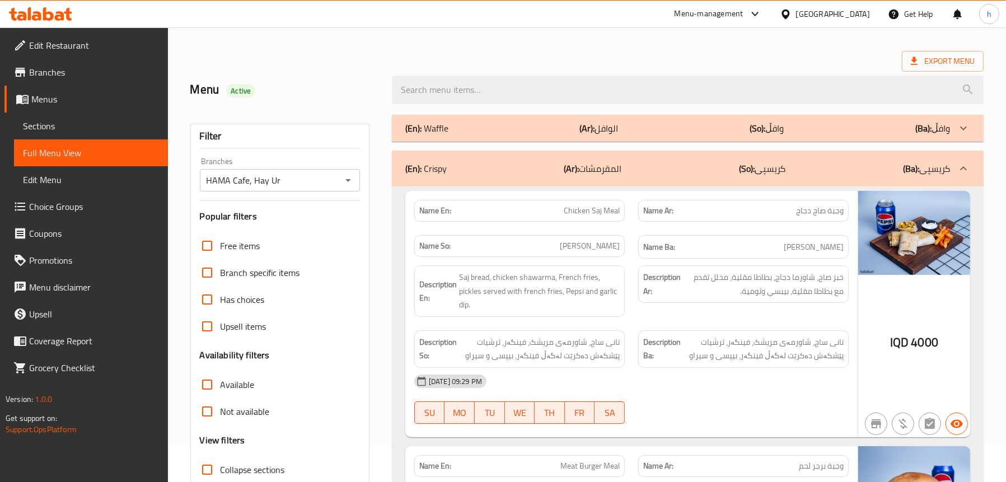
scroll to position [56, 0]
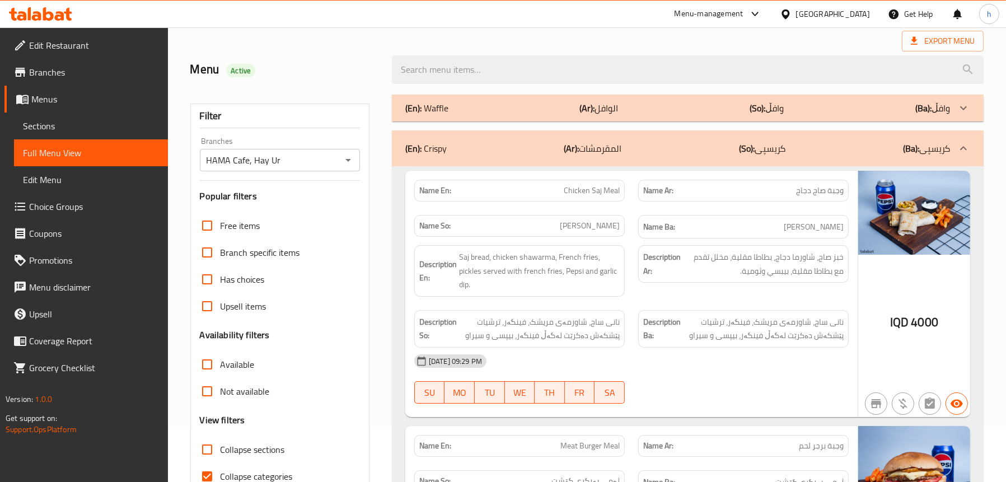
click at [462, 154] on div "(En): Crispy (Ar): المقرمشات (So): کریسپی (Ba): کریسپی" at bounding box center [677, 148] width 545 height 13
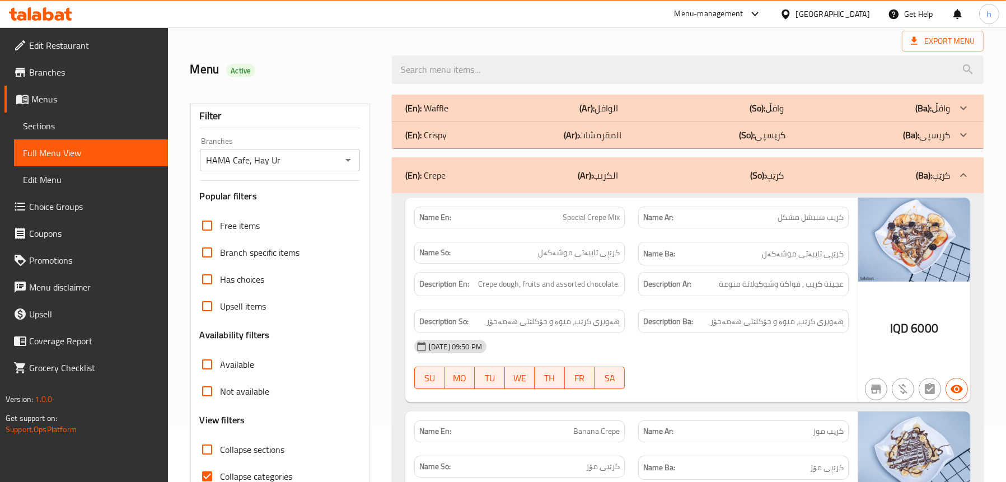
click at [471, 133] on div "(En): Crispy (Ar): المقرمشات (So): کریسپی (Ba): کریسپی" at bounding box center [677, 134] width 545 height 13
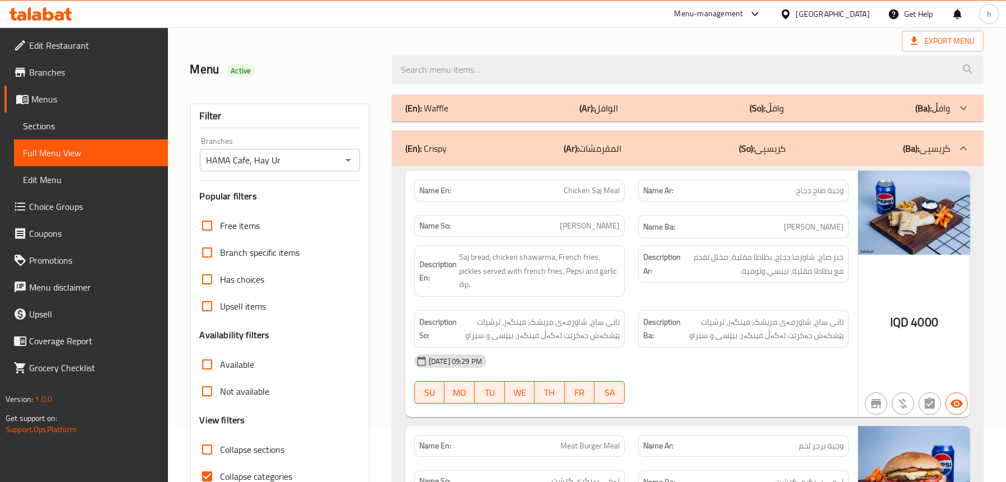
click at [522, 156] on div "(En): Crispy (Ar): المقرمشات (So): کریسپی (Ba): کریسپی" at bounding box center [688, 148] width 592 height 36
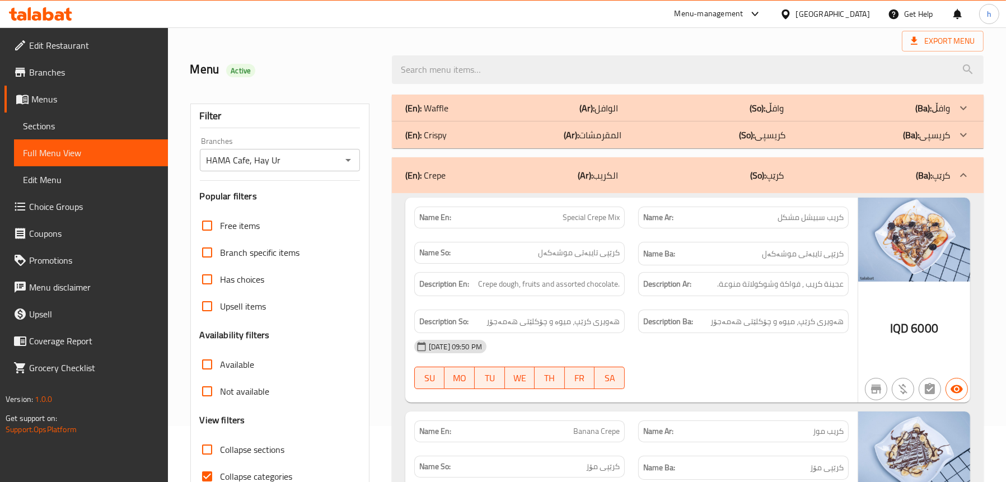
click at [485, 176] on div "(En): Crepe (Ar): الكريب (So): کرێپ (Ba): کرێپ" at bounding box center [677, 174] width 545 height 13
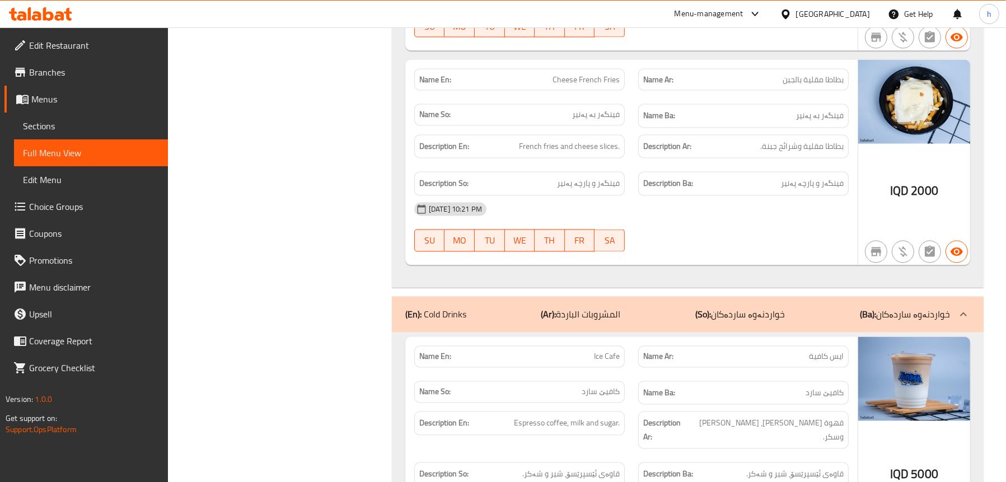
scroll to position [2798, 0]
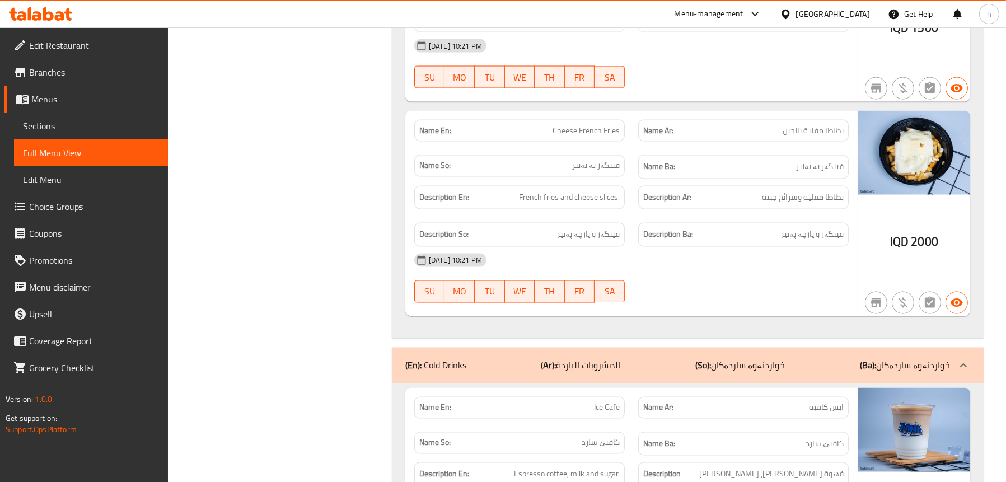
click at [428, 359] on p "(En): Cold Drinks" at bounding box center [435, 365] width 61 height 13
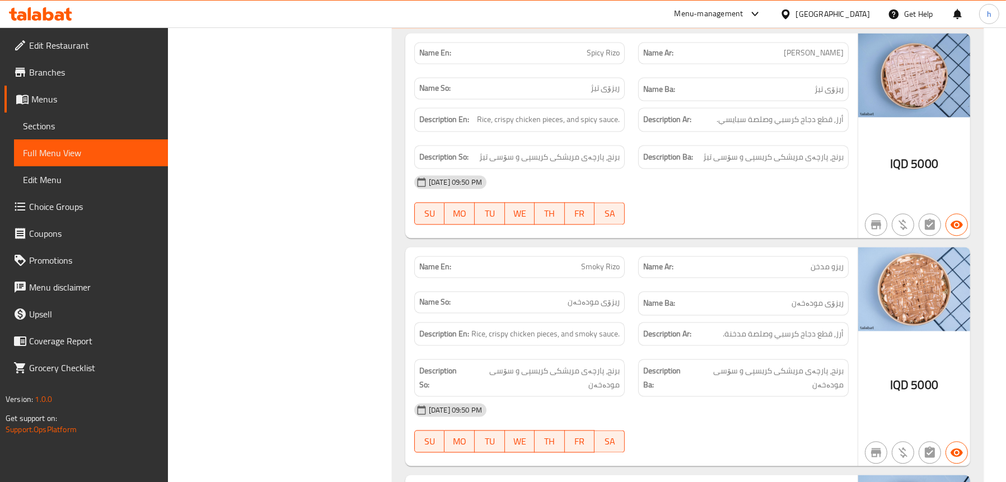
scroll to position [3134, 0]
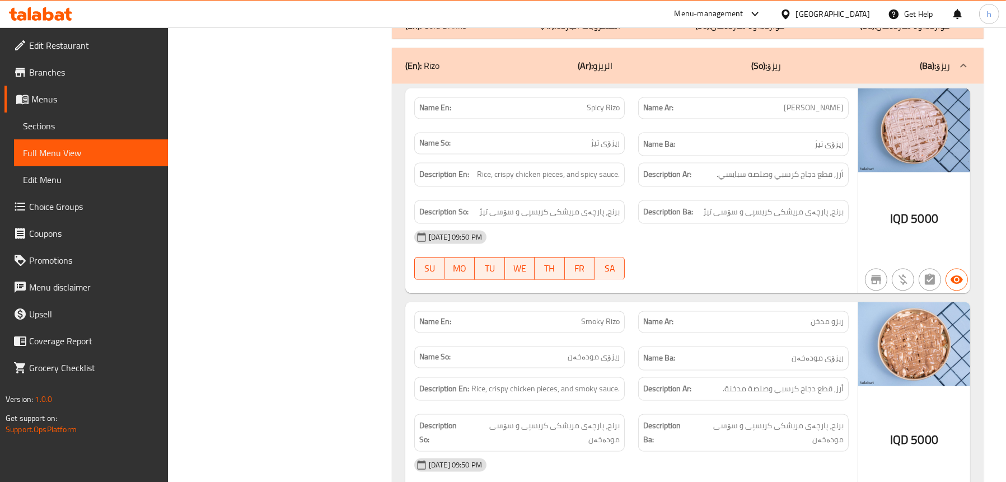
click at [471, 48] on div "(En): Rizo (Ar): الريزو (So): ریزۆ (Ba): ریزۆ" at bounding box center [688, 66] width 592 height 36
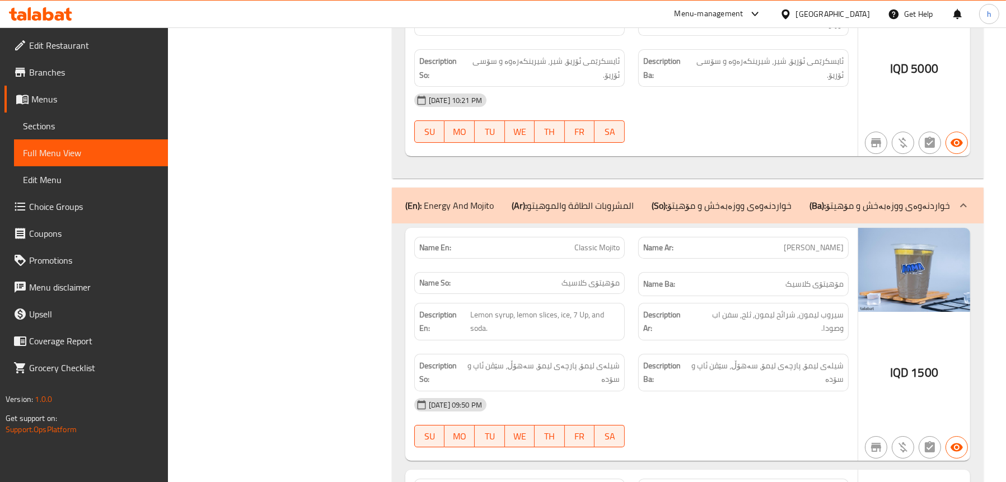
scroll to position [5373, 0]
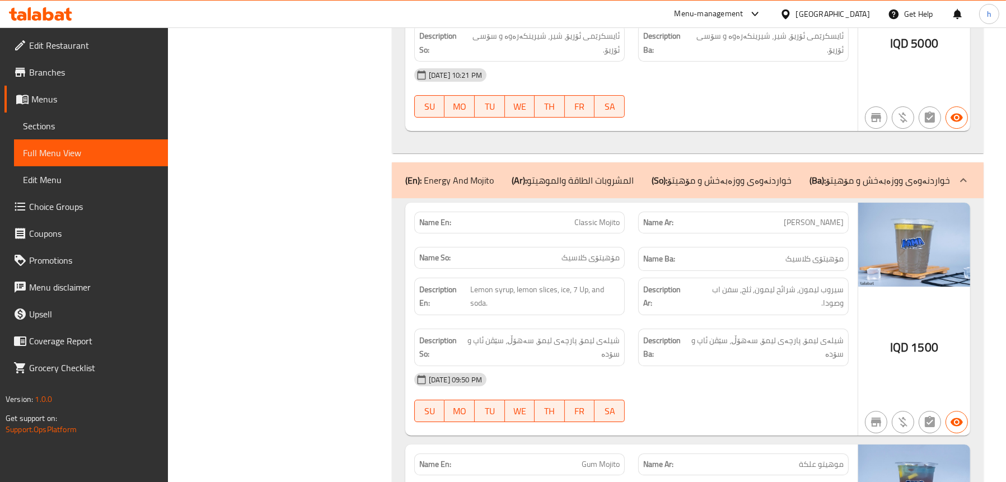
click at [443, 173] on p "(En): Energy And Mojito" at bounding box center [449, 179] width 88 height 13
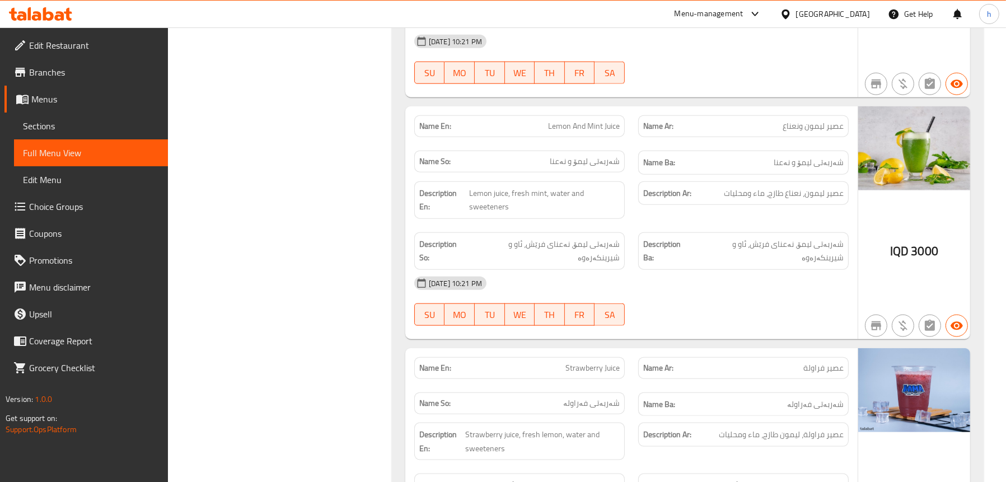
scroll to position [7567, 0]
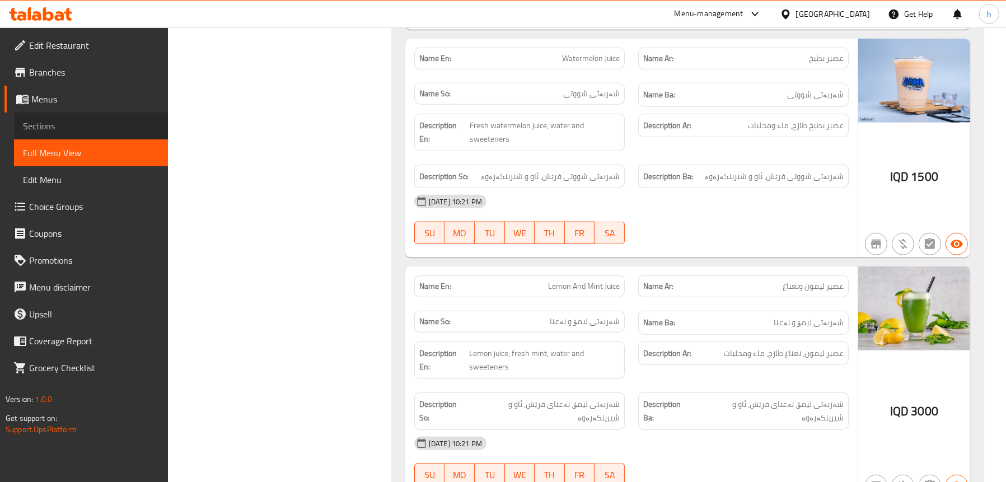
click at [35, 121] on span "Sections" at bounding box center [91, 125] width 136 height 13
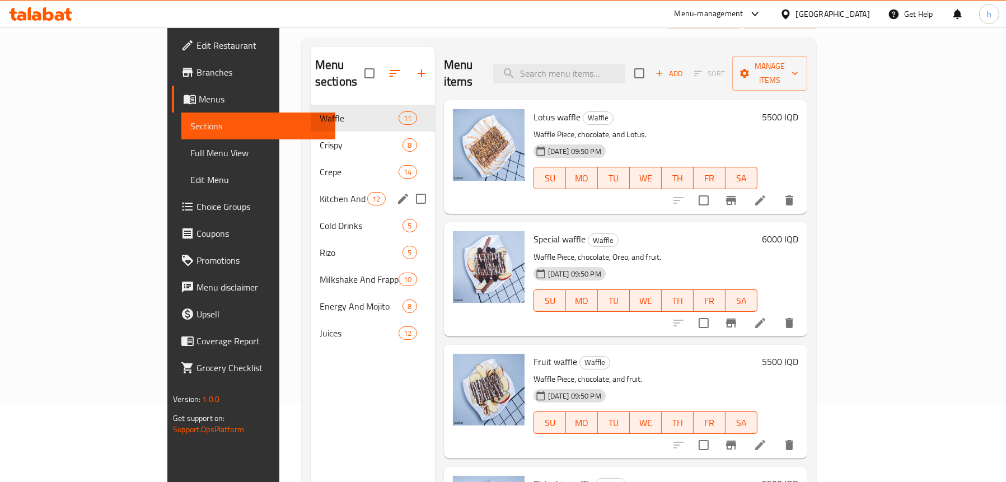
scroll to position [45, 0]
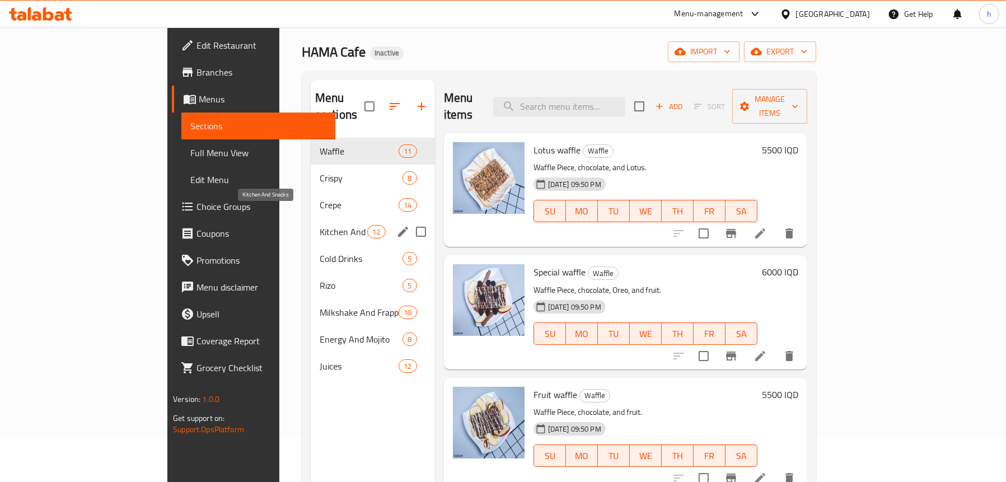
click at [320, 225] on span "Kitchen And Snacks" at bounding box center [344, 231] width 48 height 13
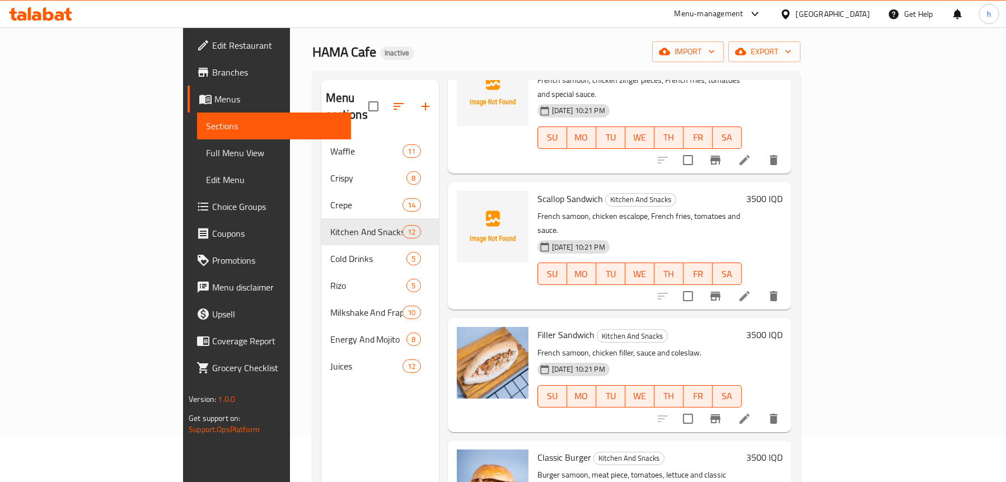
scroll to position [112, 0]
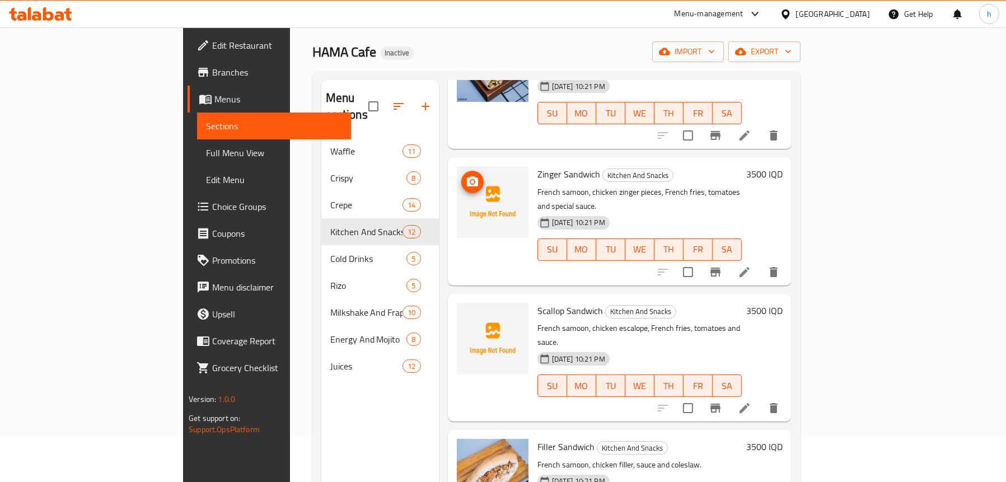
click at [461, 175] on span "upload picture" at bounding box center [472, 181] width 22 height 13
click at [537, 166] on span "Zinger Sandwich" at bounding box center [568, 174] width 63 height 17
copy h6 "Zinger Sandwich"
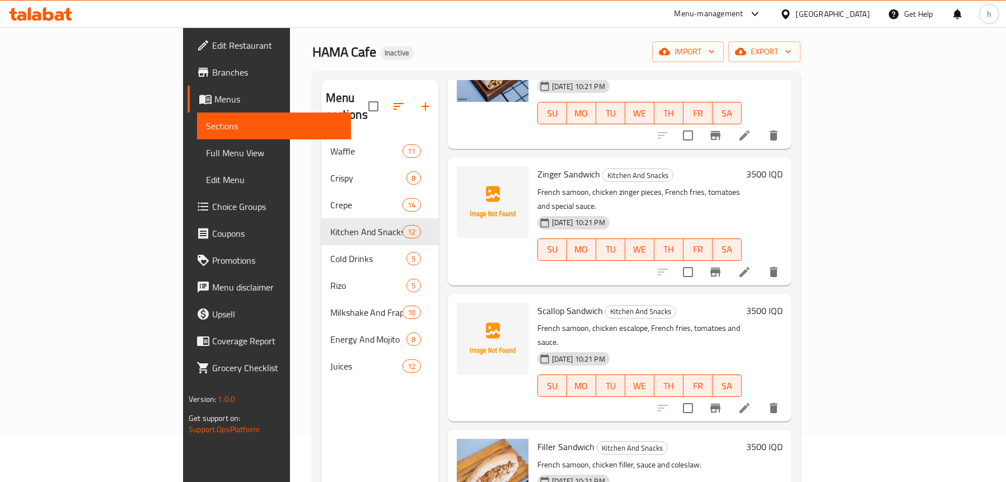
click at [537, 302] on span "Scallop Sandwich" at bounding box center [569, 310] width 65 height 17
copy h6 "Scallop Sandwich"
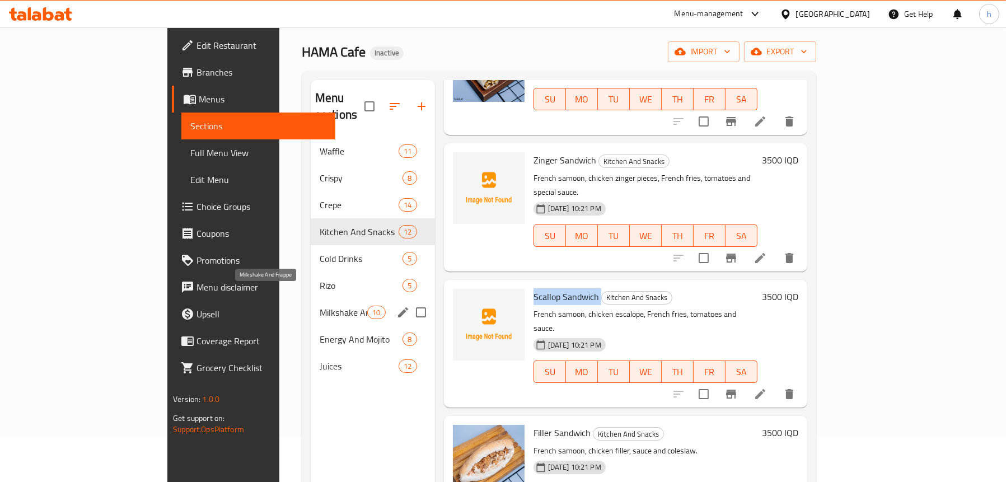
click at [320, 306] on span "Milkshake And Frappe" at bounding box center [344, 312] width 48 height 13
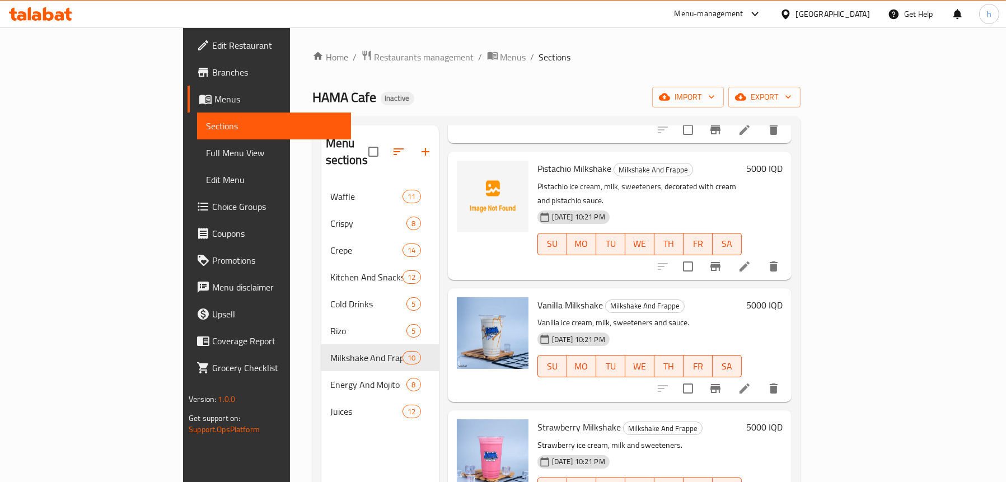
scroll to position [544, 0]
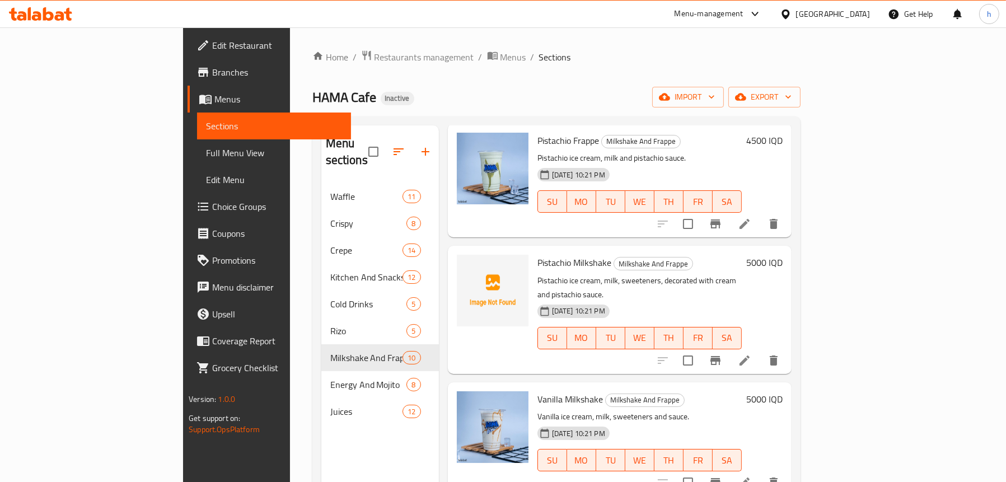
click at [537, 254] on span "Pistachio Milkshake" at bounding box center [574, 262] width 74 height 17
copy h6 "Pistachio Milkshake"
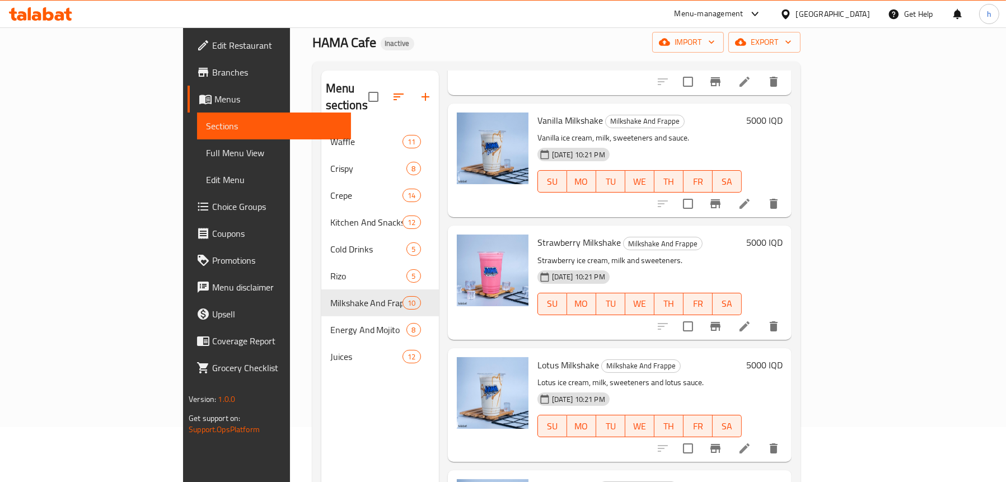
scroll to position [157, 0]
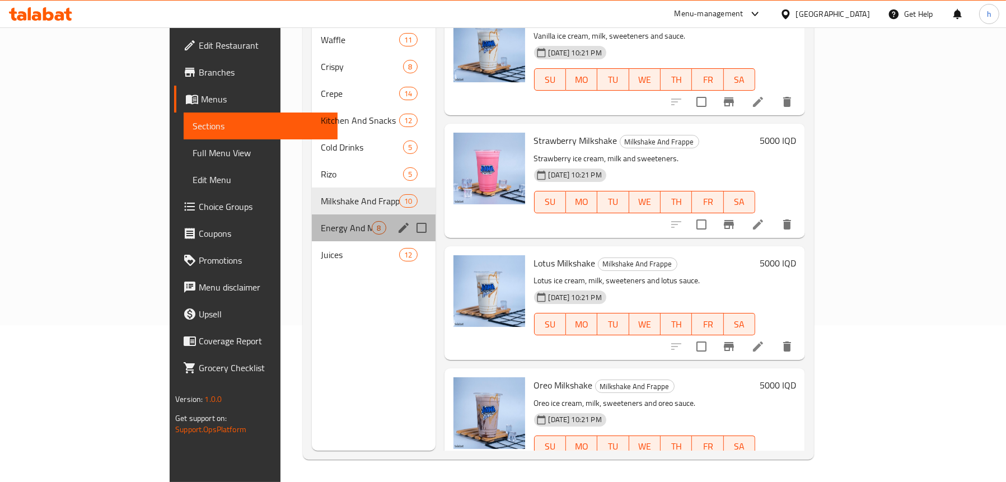
click at [312, 214] on div "Energy And Mojito 8" at bounding box center [373, 227] width 123 height 27
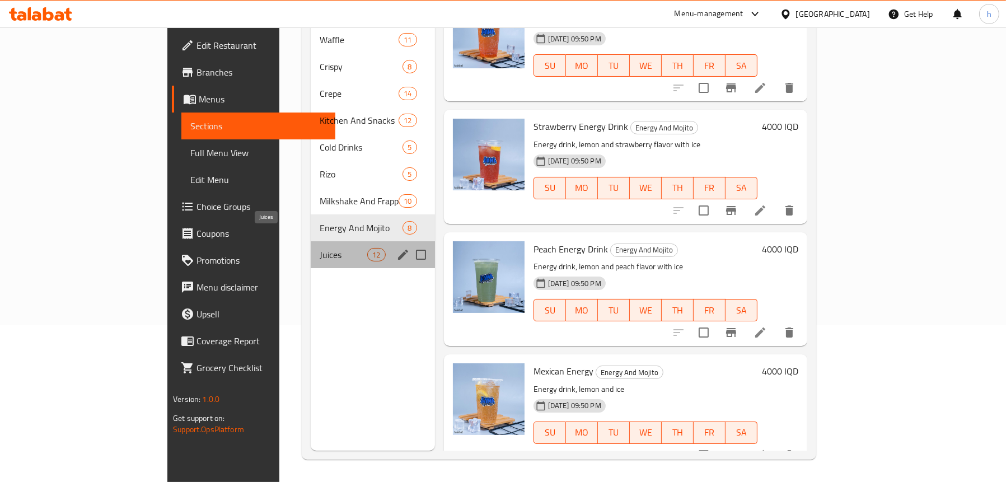
click at [320, 248] on span "Juices" at bounding box center [344, 254] width 48 height 13
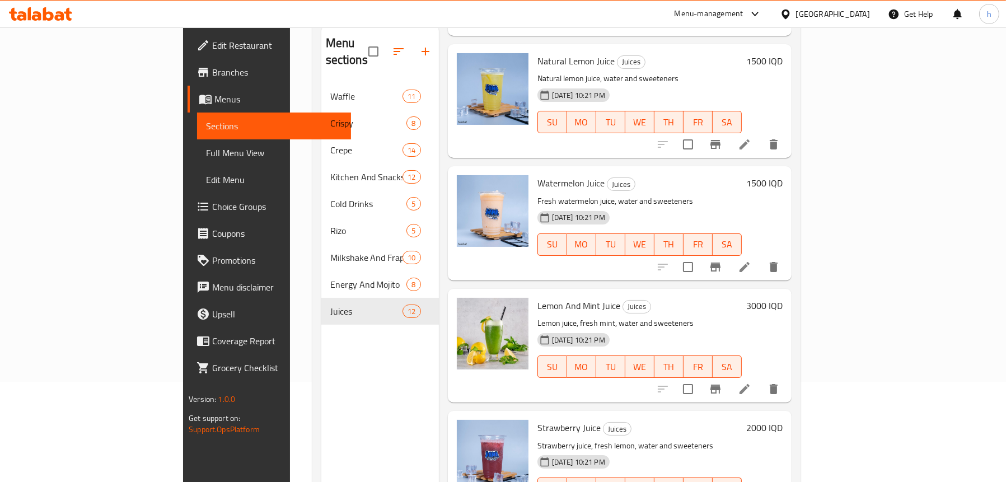
scroll to position [157, 0]
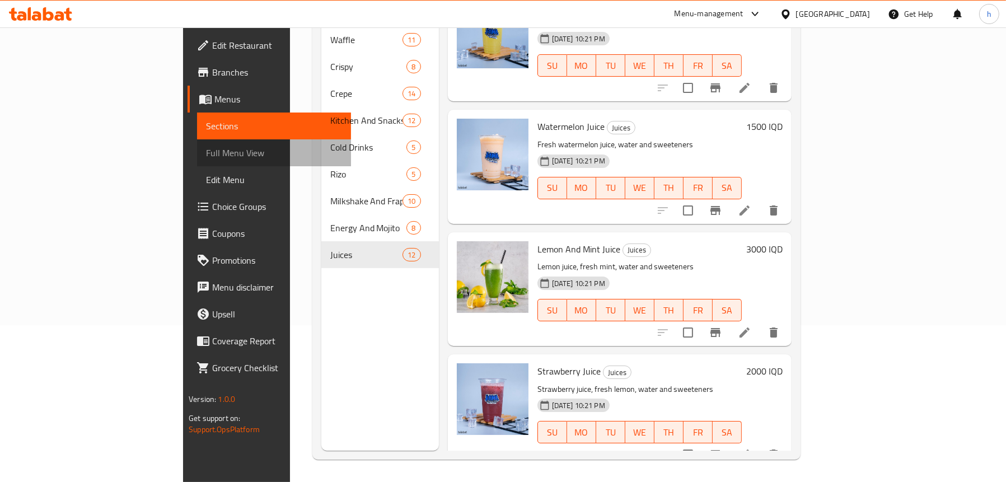
click at [206, 154] on span "Full Menu View" at bounding box center [274, 152] width 136 height 13
